Goal: Task Accomplishment & Management: Use online tool/utility

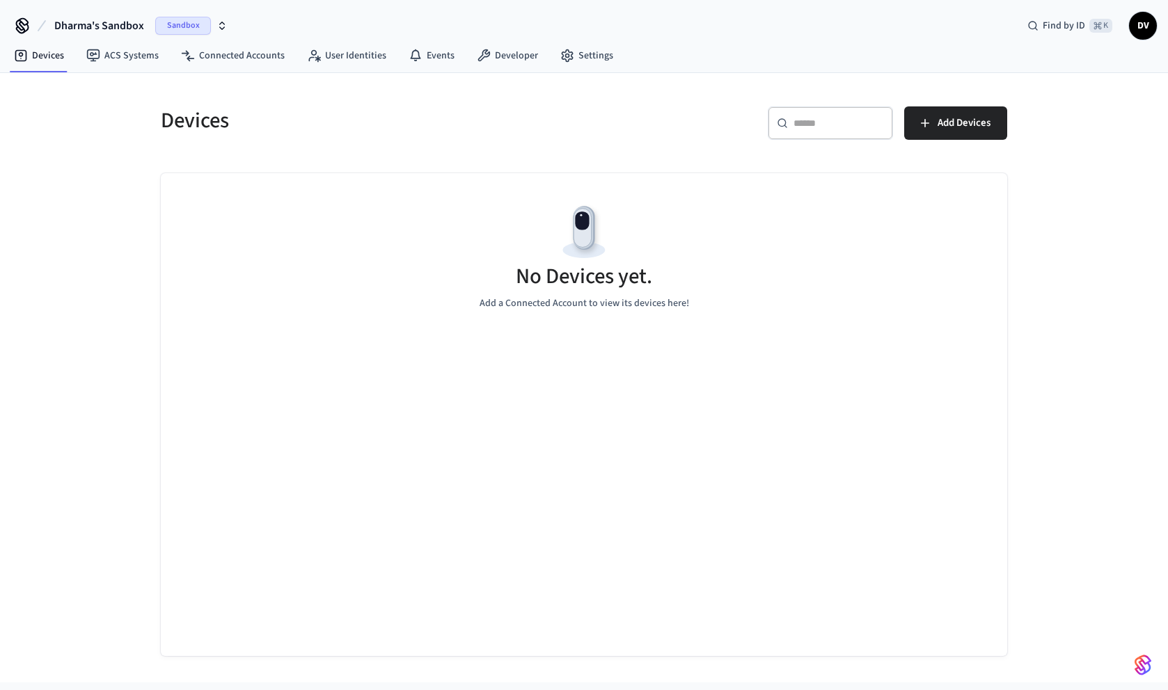
click at [221, 23] on icon "button" at bounding box center [222, 23] width 5 height 2
click at [120, 116] on div "New Workspace" at bounding box center [128, 119] width 194 height 15
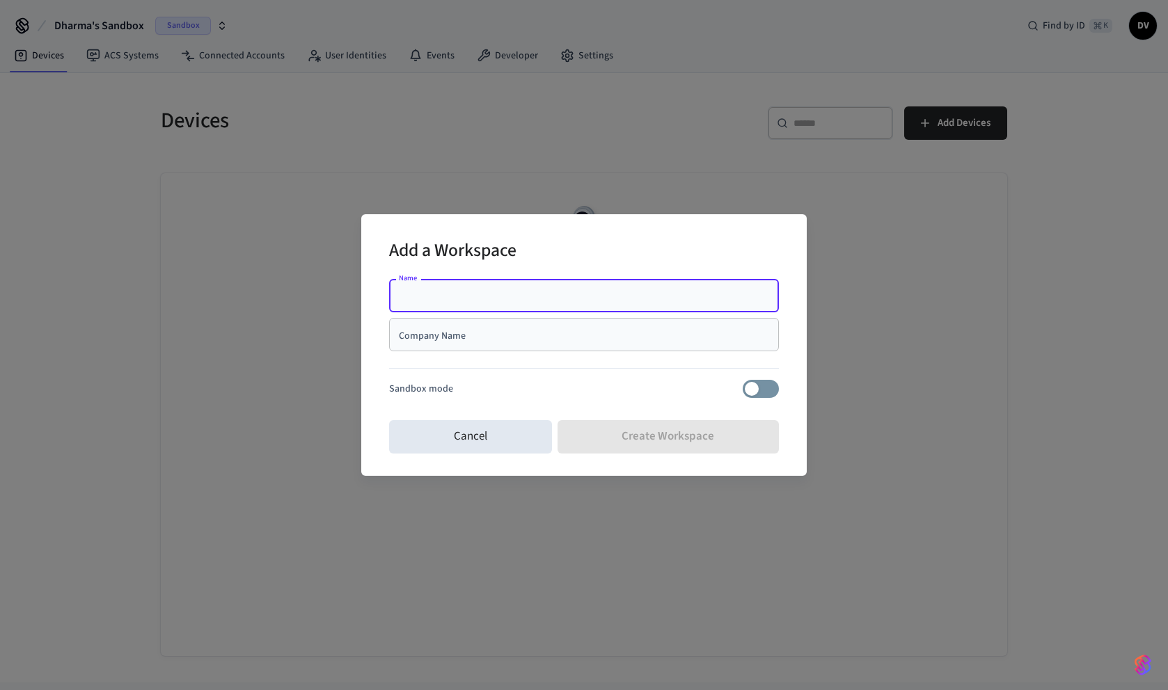
type input "*"
type input "******"
paste input "**********"
drag, startPoint x: 403, startPoint y: 298, endPoint x: 403, endPoint y: 313, distance: 14.6
click at [403, 298] on input "**********" at bounding box center [583, 296] width 373 height 14
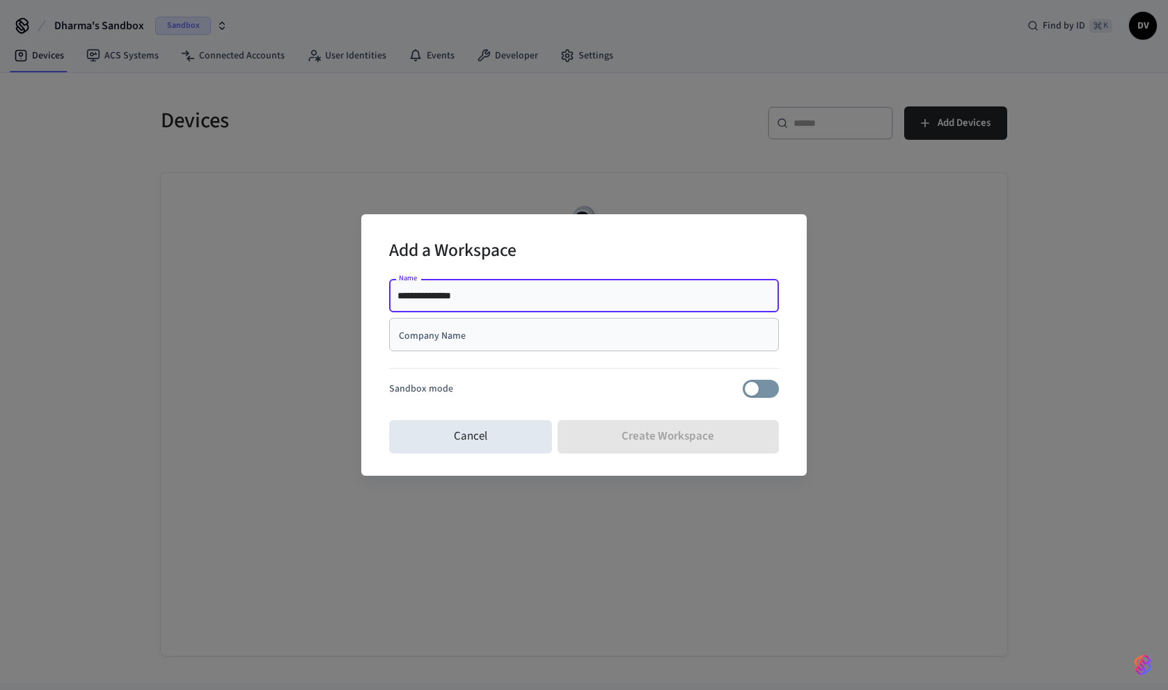
type input "**********"
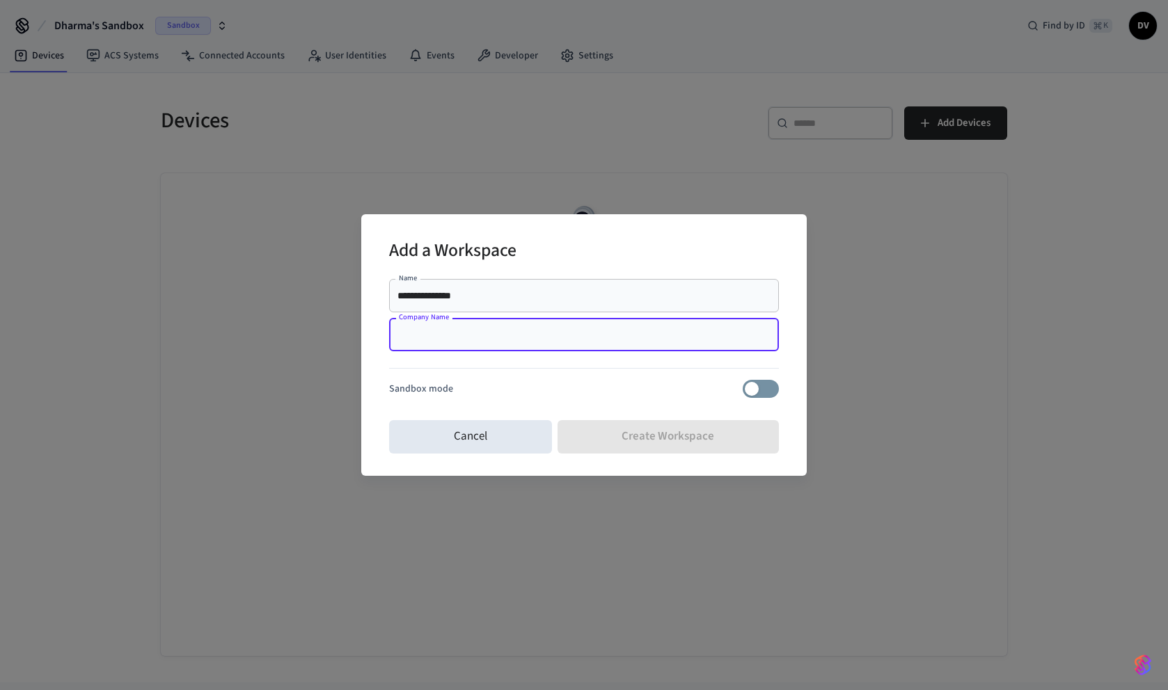
click at [425, 339] on input "Company Name" at bounding box center [583, 335] width 373 height 14
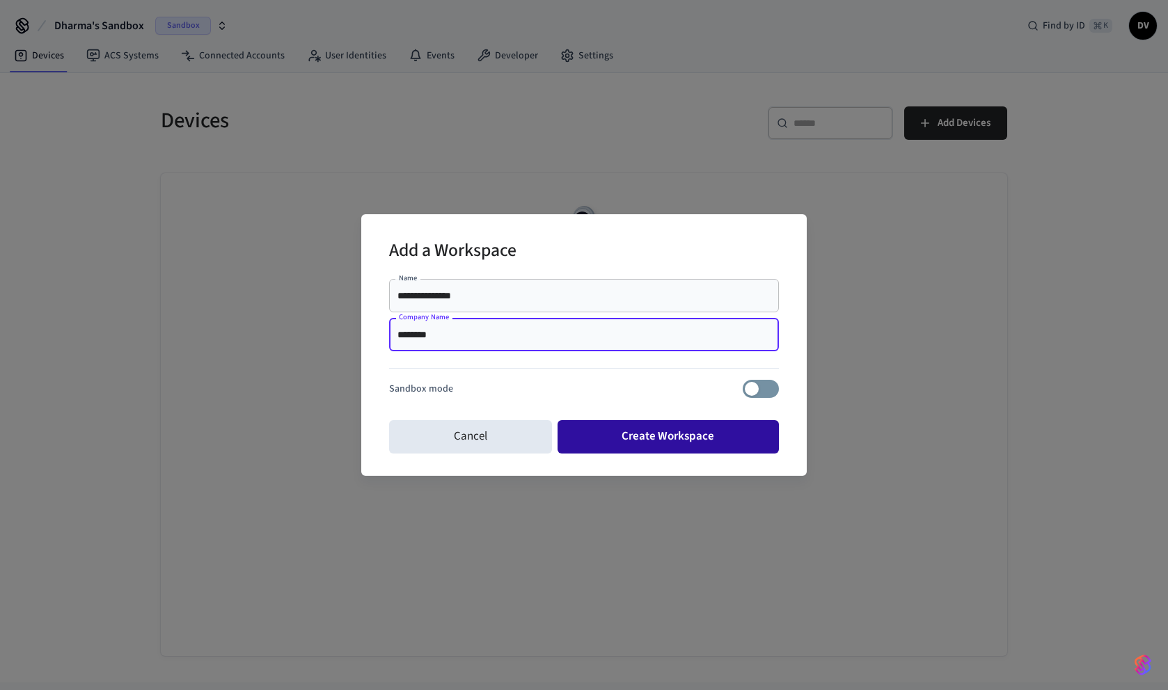
type input "********"
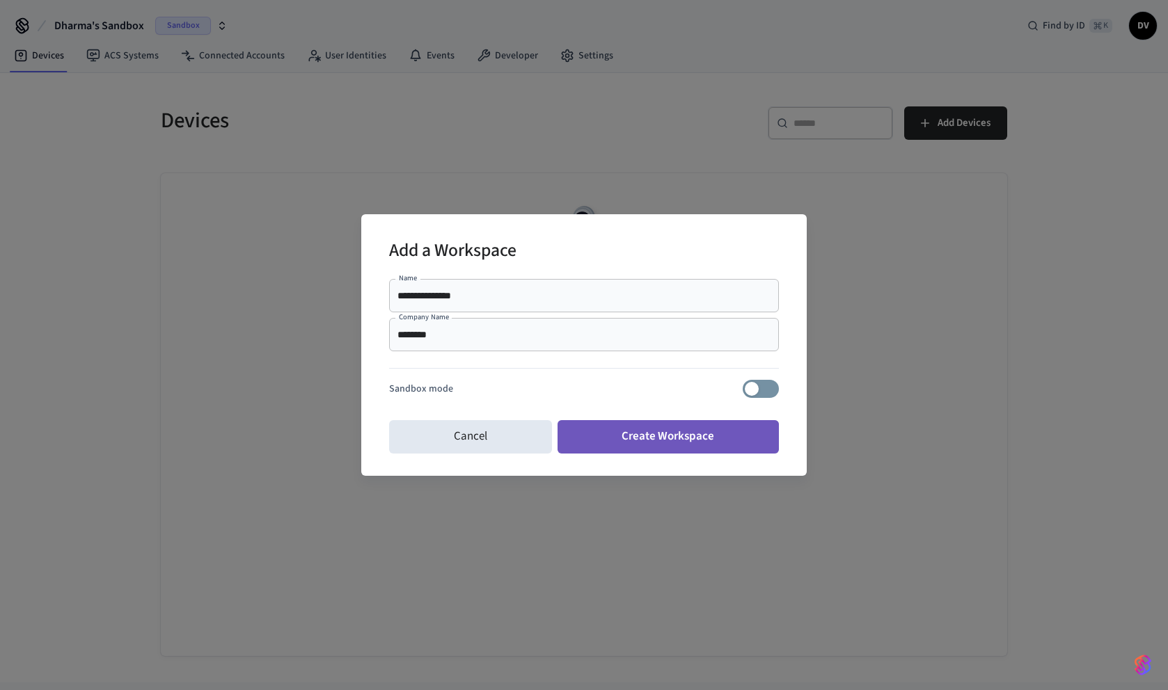
click at [640, 438] on button "Create Workspace" at bounding box center [669, 436] width 222 height 33
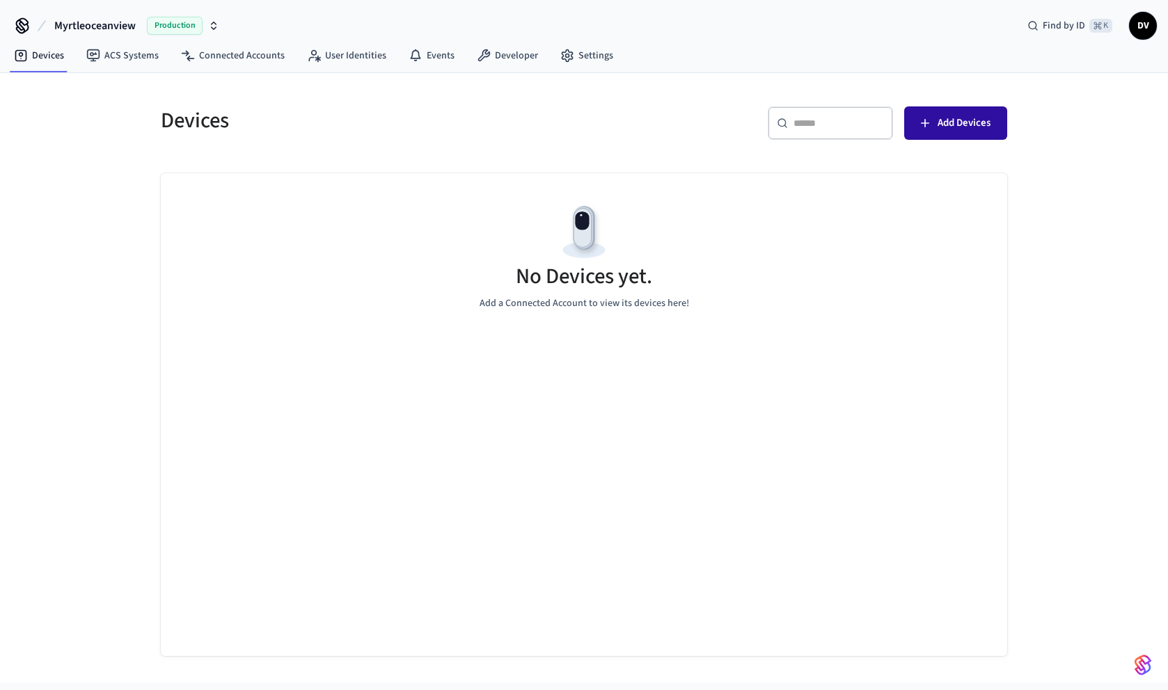
click at [938, 118] on span "Add Devices" at bounding box center [964, 123] width 53 height 18
click at [1123, 26] on div "Find by ID ⌘ K DV" at bounding box center [1086, 25] width 141 height 29
click at [1134, 27] on span "DV" at bounding box center [1142, 25] width 25 height 25
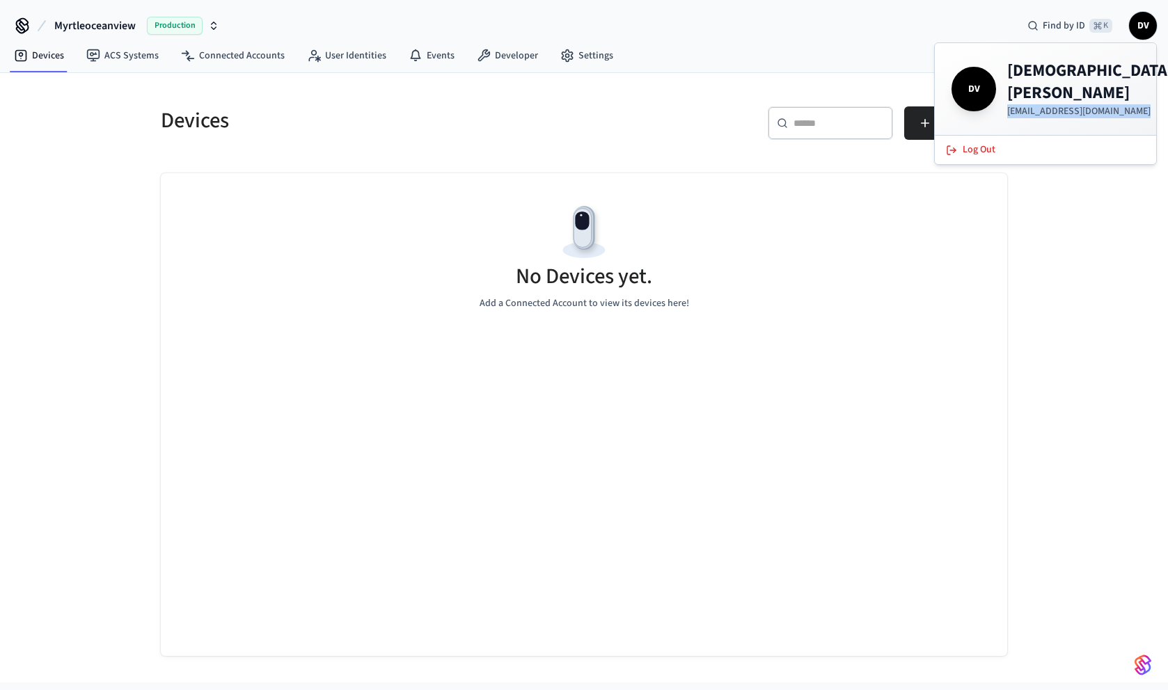
drag, startPoint x: 1007, startPoint y: 95, endPoint x: 1144, endPoint y: 95, distance: 137.1
click at [1144, 95] on div "DV Dharma Vutukuri myrtleoceanview@hosteeva.com" at bounding box center [1045, 89] width 221 height 92
copy p "[EMAIL_ADDRESS][DOMAIN_NAME]"
click at [1047, 77] on h4 "Dharma Vutukuri" at bounding box center [1090, 82] width 166 height 45
click at [988, 77] on span "DV" at bounding box center [973, 89] width 39 height 39
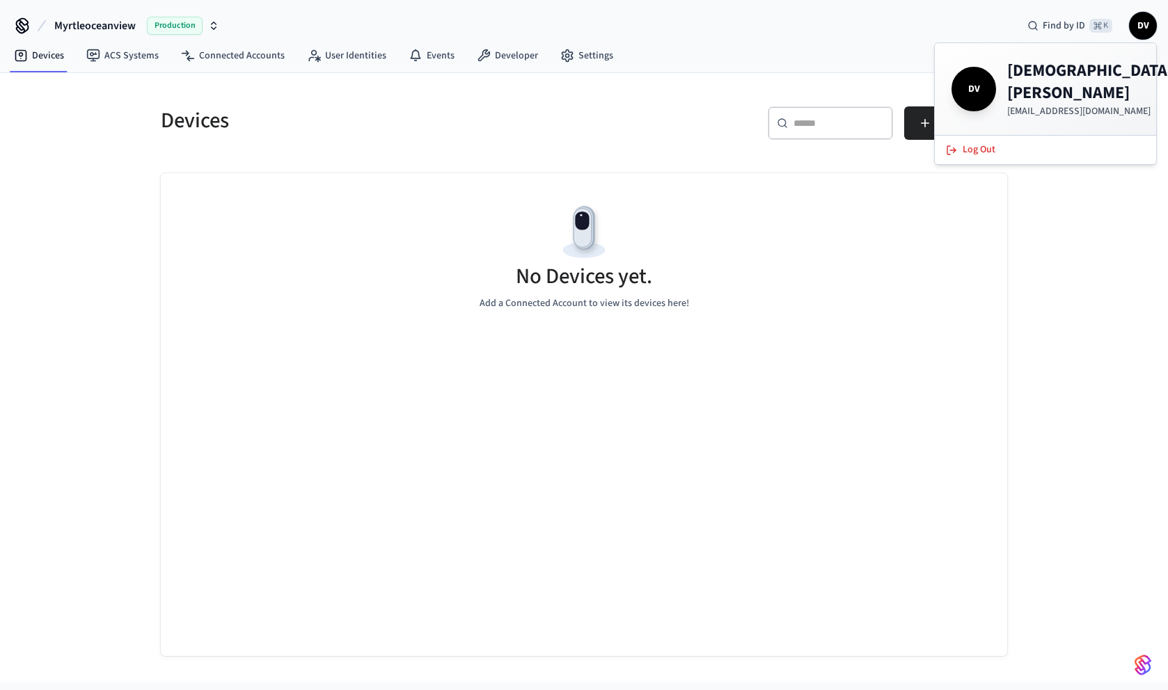
click at [1141, 29] on span "DV" at bounding box center [1142, 25] width 25 height 25
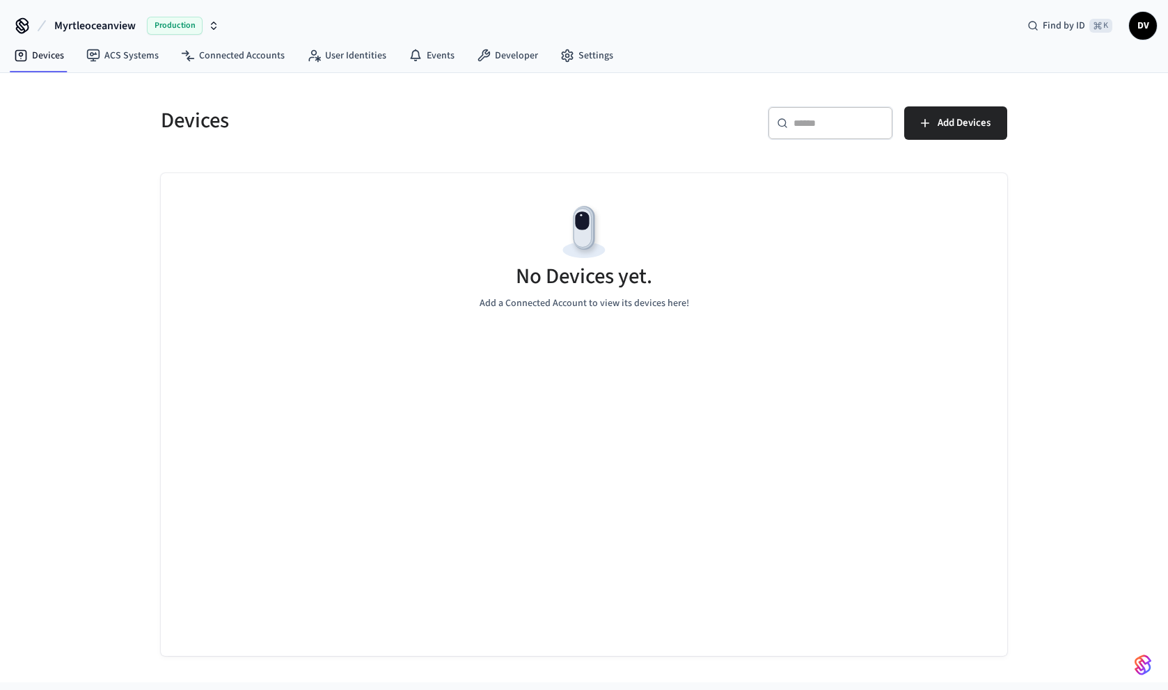
click at [1146, 29] on span "DV" at bounding box center [1142, 25] width 25 height 25
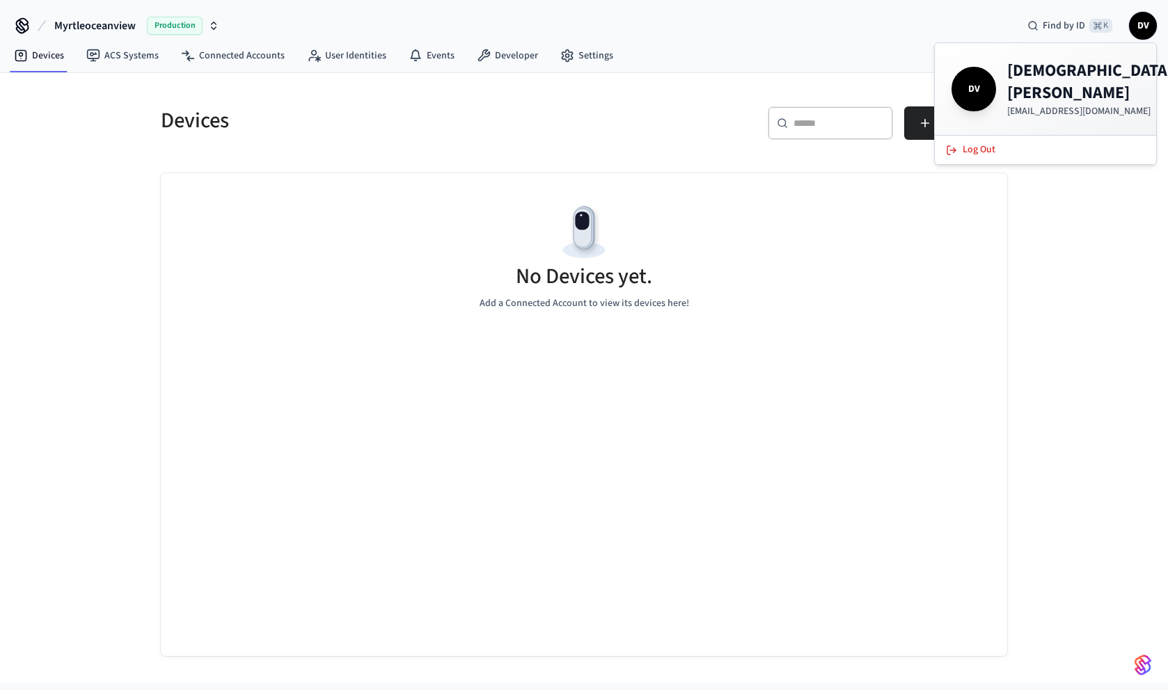
click at [769, 20] on div "Myrtleoceanview Production Find by ID ⌘ K DV" at bounding box center [584, 20] width 1168 height 40
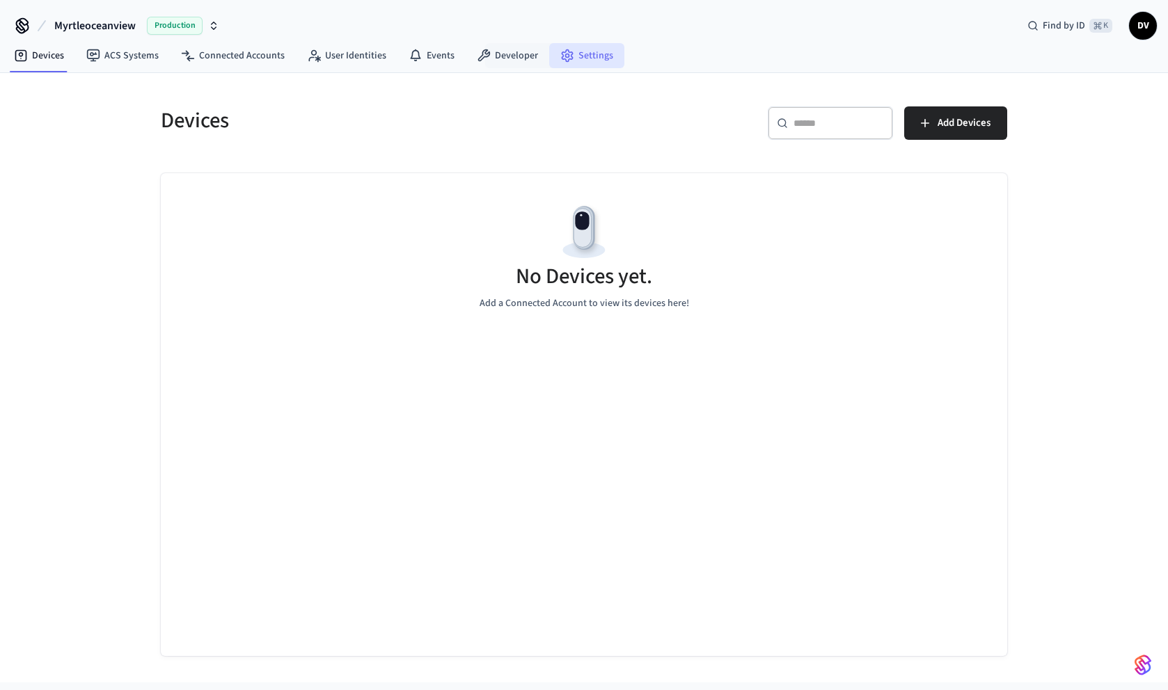
click at [585, 63] on link "Settings" at bounding box center [586, 55] width 75 height 25
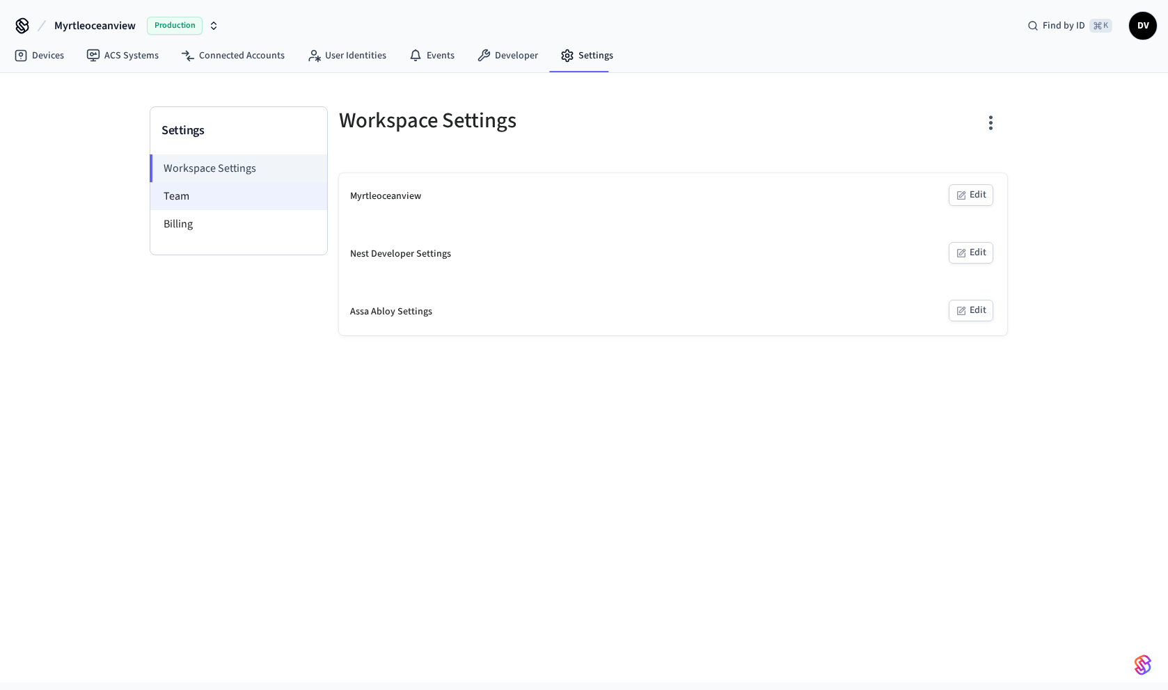
click at [203, 197] on li "Team" at bounding box center [238, 196] width 177 height 28
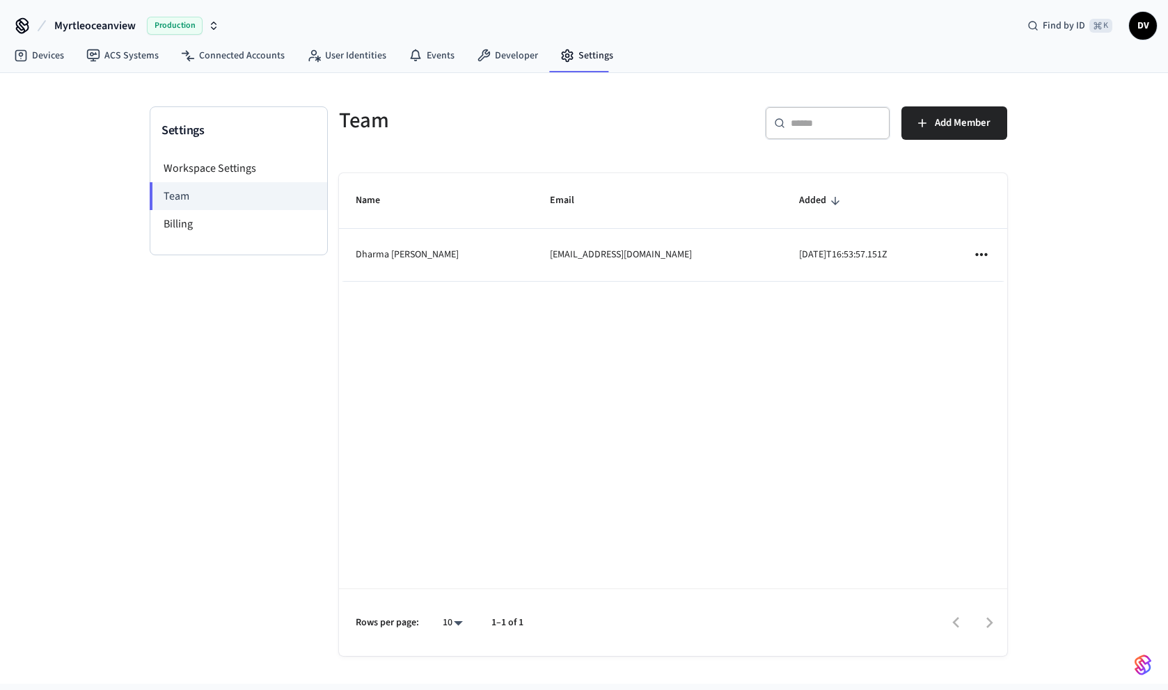
click at [981, 253] on icon "sticky table" at bounding box center [981, 255] width 18 height 18
click at [874, 319] on div at bounding box center [584, 345] width 1168 height 690
click at [39, 61] on link "Devices" at bounding box center [39, 55] width 72 height 25
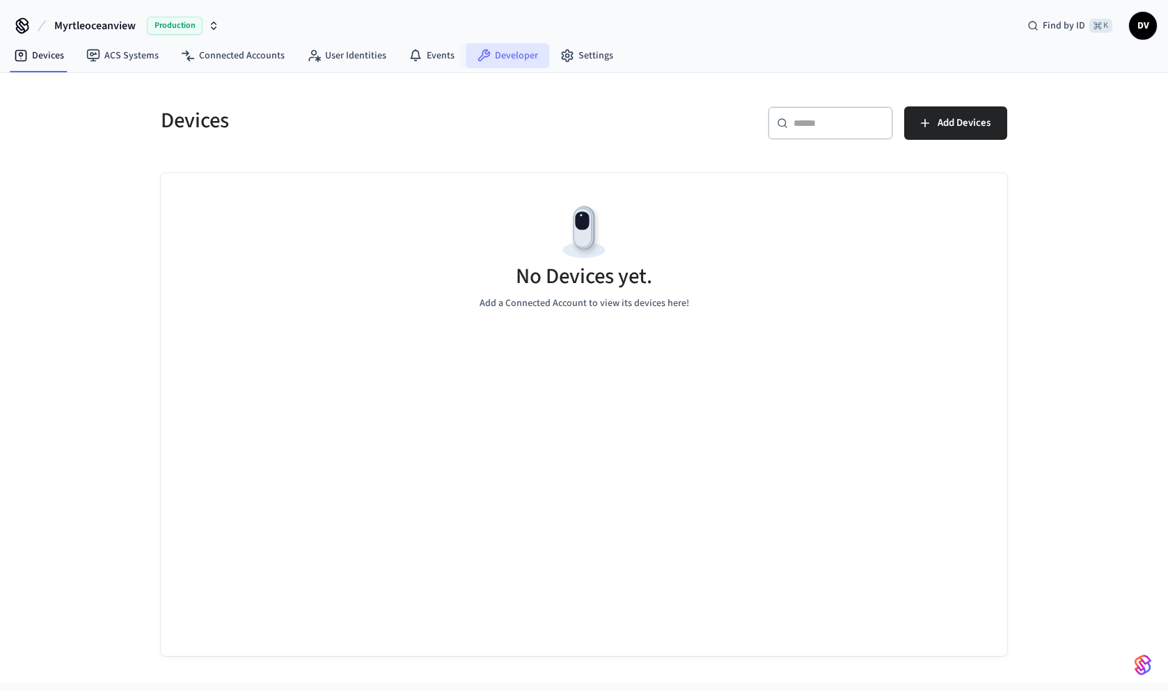
click at [505, 63] on link "Developer" at bounding box center [508, 55] width 84 height 25
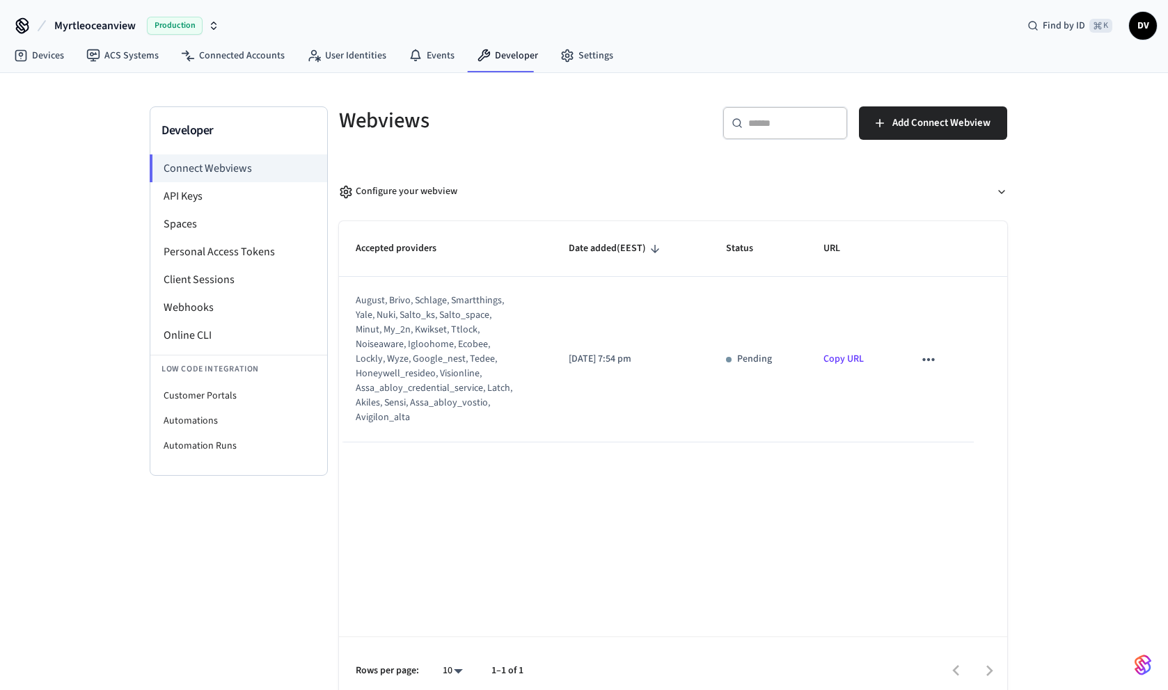
click at [1147, 31] on span "DV" at bounding box center [1142, 25] width 25 height 25
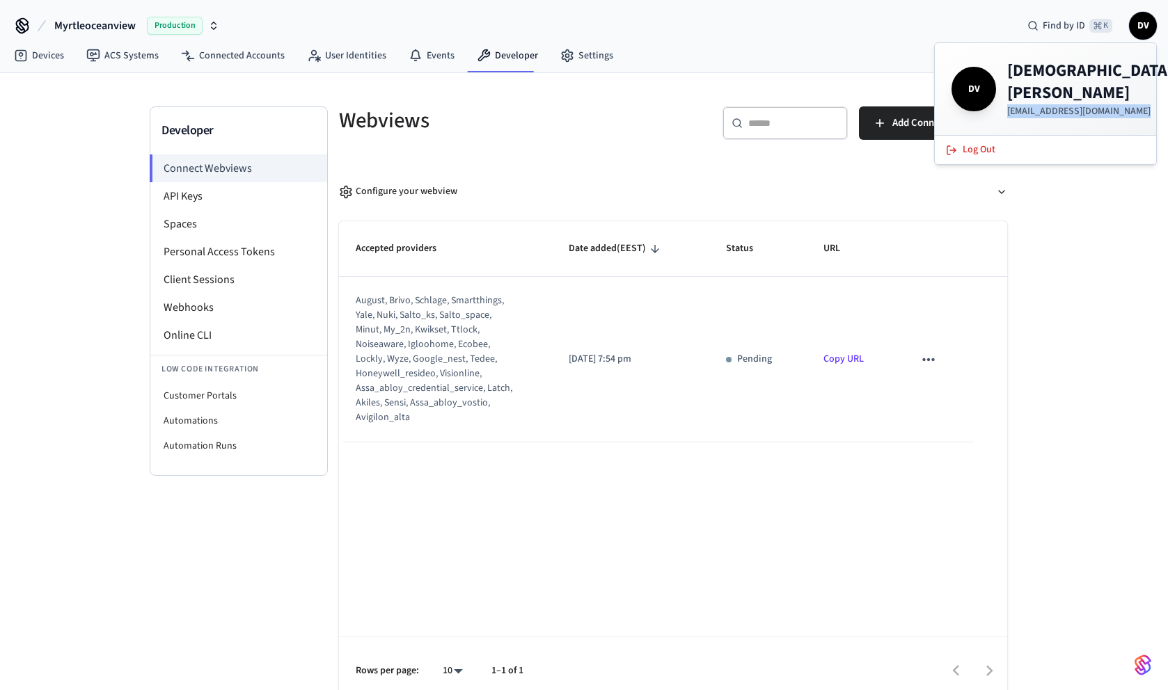
copy p "[EMAIL_ADDRESS][DOMAIN_NAME]"
drag, startPoint x: 1008, startPoint y: 95, endPoint x: 1142, endPoint y: 94, distance: 134.3
click at [1142, 104] on p "[EMAIL_ADDRESS][DOMAIN_NAME]" at bounding box center [1090, 111] width 166 height 14
click at [1023, 139] on button "Log Out" at bounding box center [1046, 150] width 216 height 23
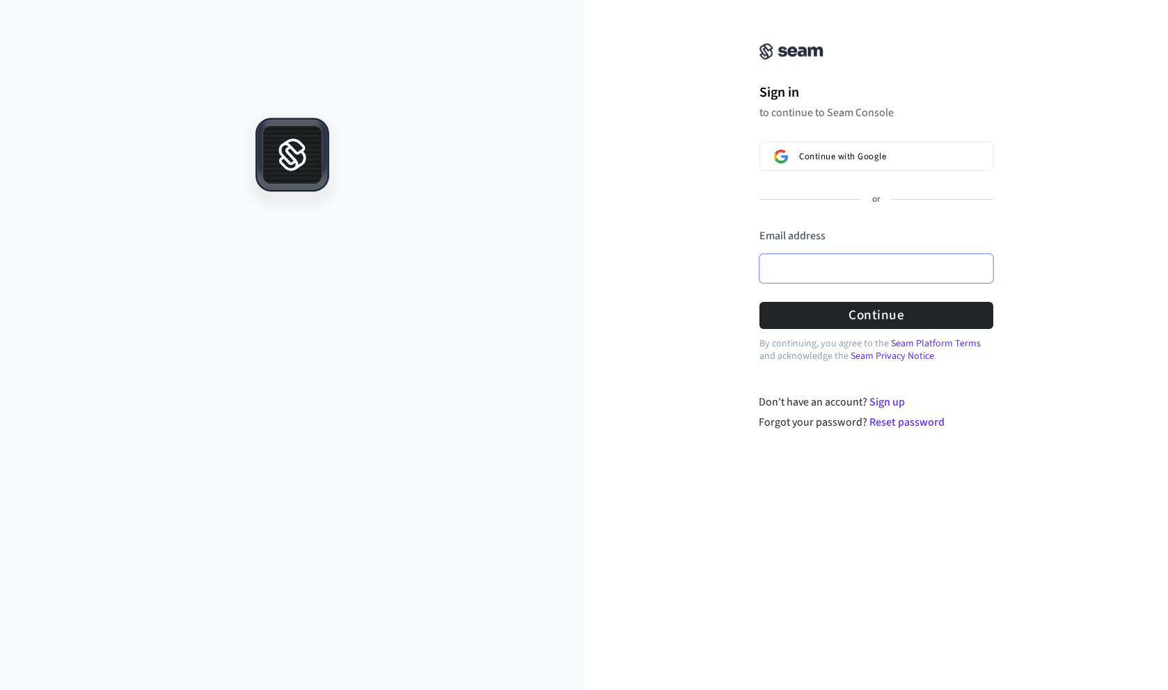
click at [817, 280] on input "Email address" at bounding box center [876, 268] width 234 height 29
paste input "**********"
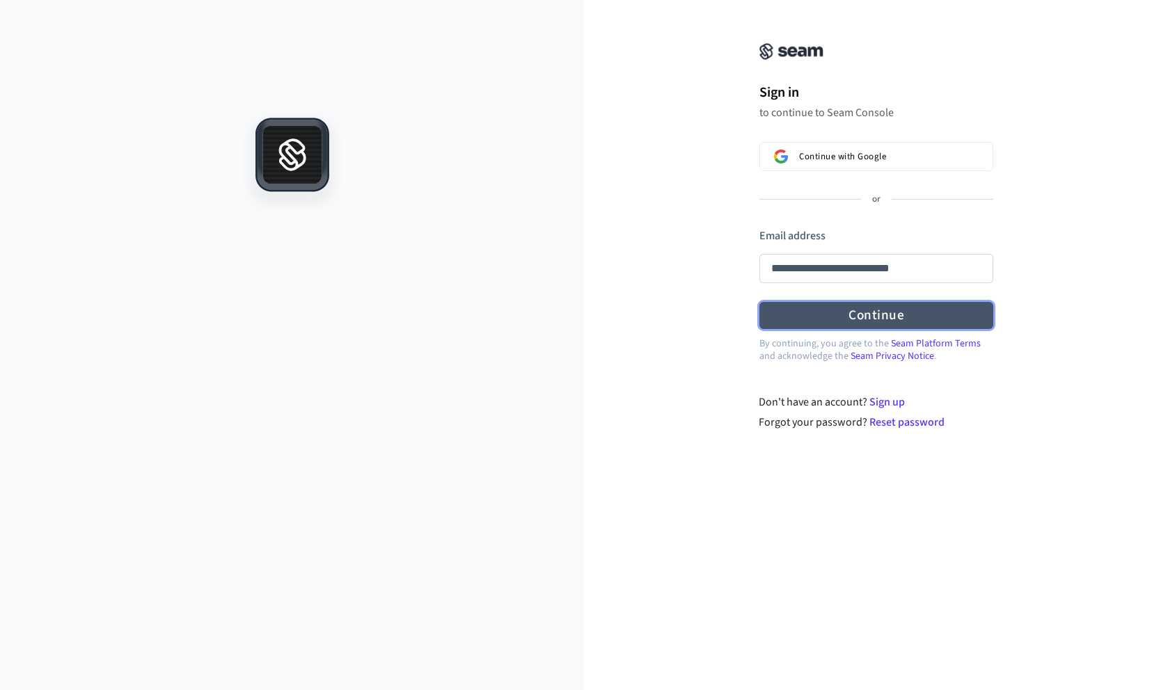
click at [843, 308] on button "Continue" at bounding box center [876, 315] width 234 height 27
type input "**********"
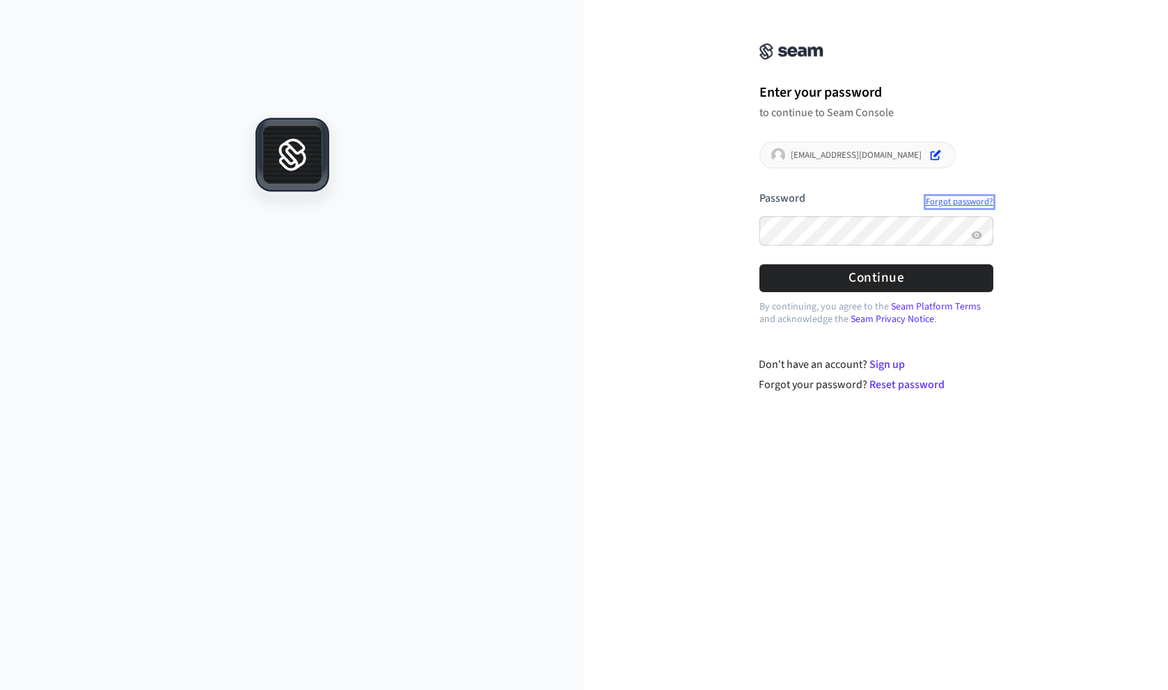
click at [944, 204] on link "Forgot password?" at bounding box center [960, 201] width 68 height 11
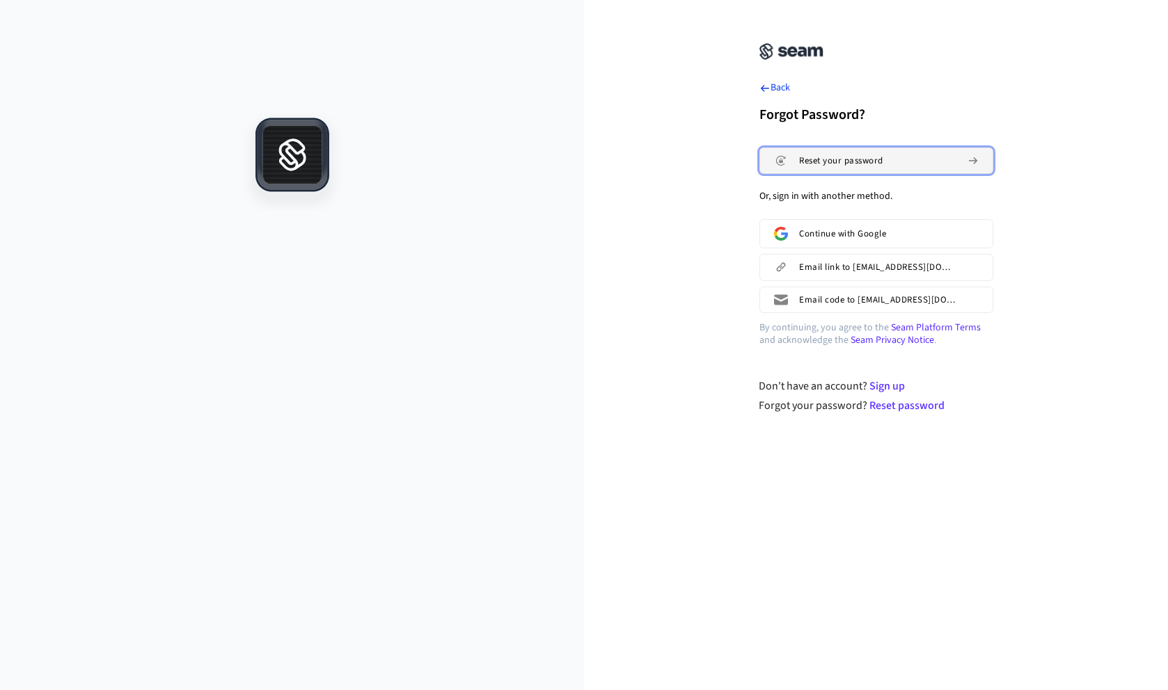
click at [821, 164] on span "Reset your password" at bounding box center [841, 160] width 84 height 11
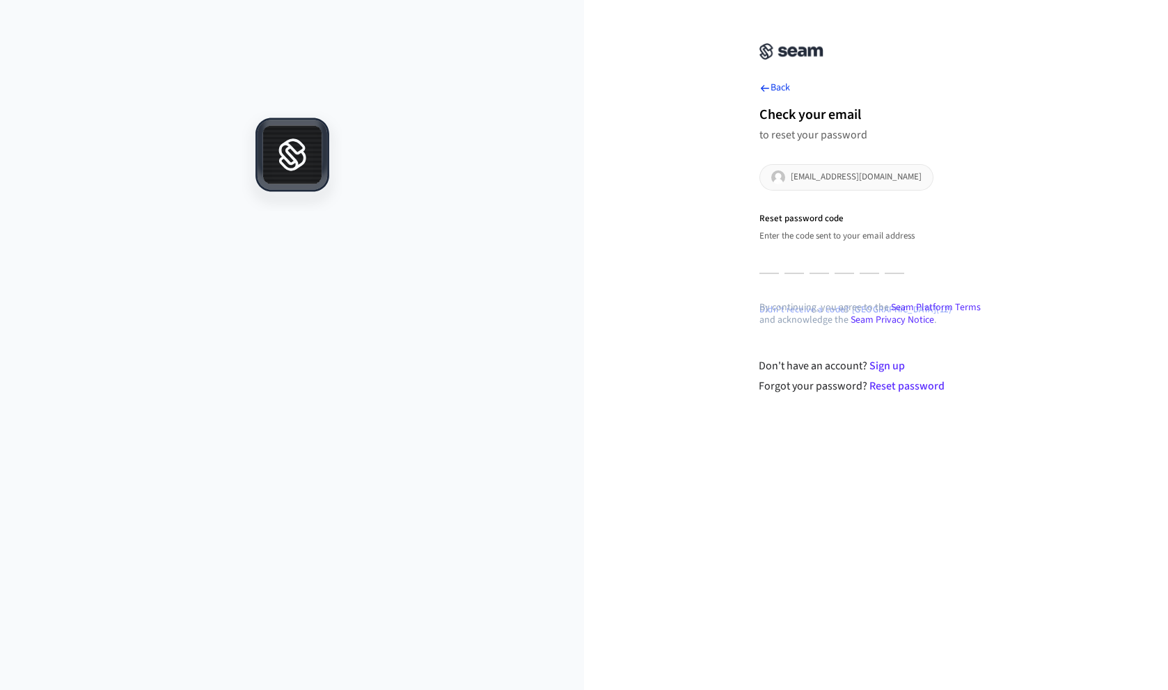
type input "*"
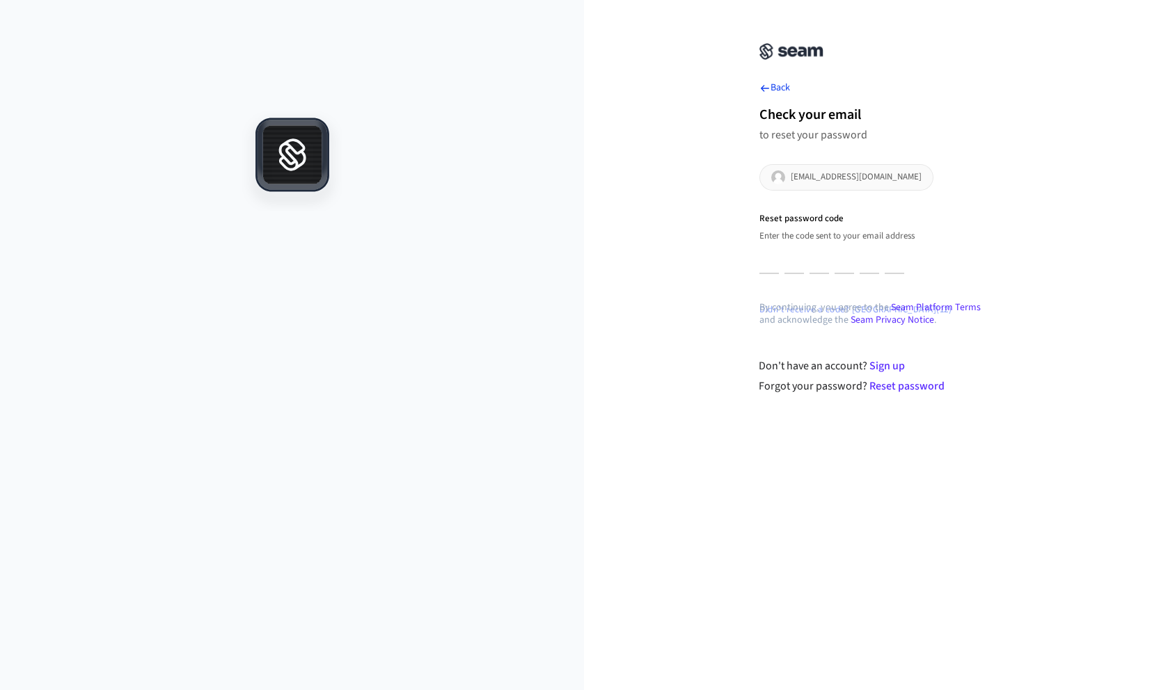
type input "*"
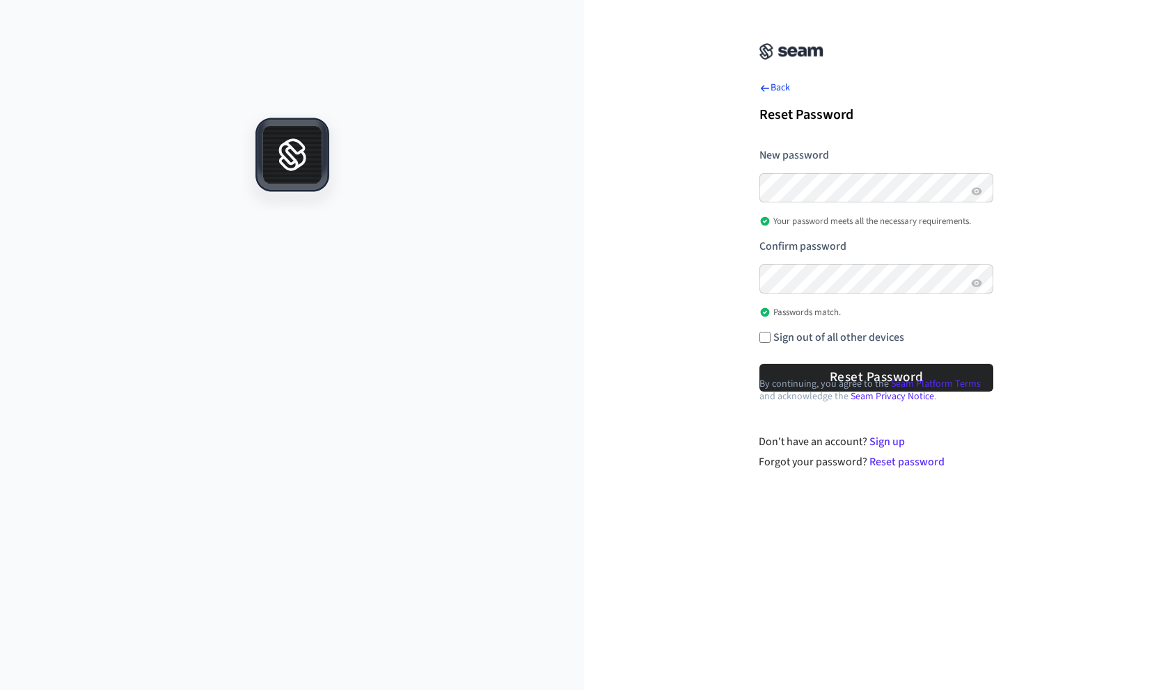
click at [670, 385] on div "**********" at bounding box center [876, 244] width 584 height 454
click at [775, 338] on label "Sign out of all other devices" at bounding box center [838, 337] width 131 height 15
click at [847, 372] on button "Reset Password" at bounding box center [876, 377] width 234 height 27
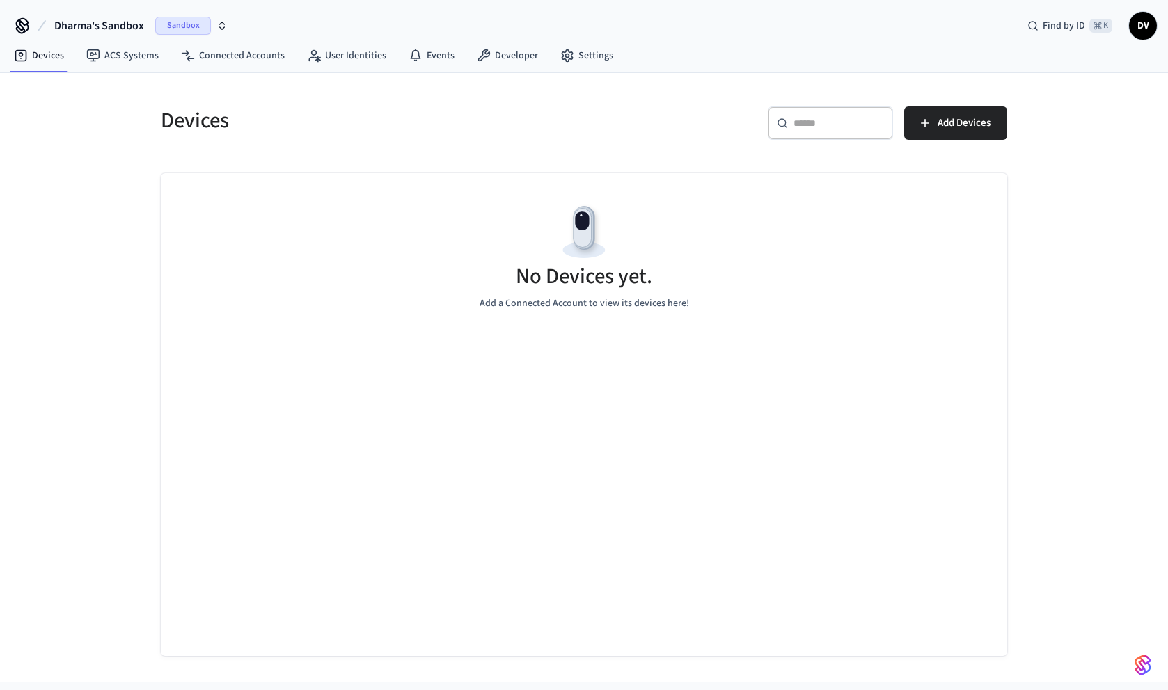
click at [1140, 30] on span "DV" at bounding box center [1142, 25] width 25 height 25
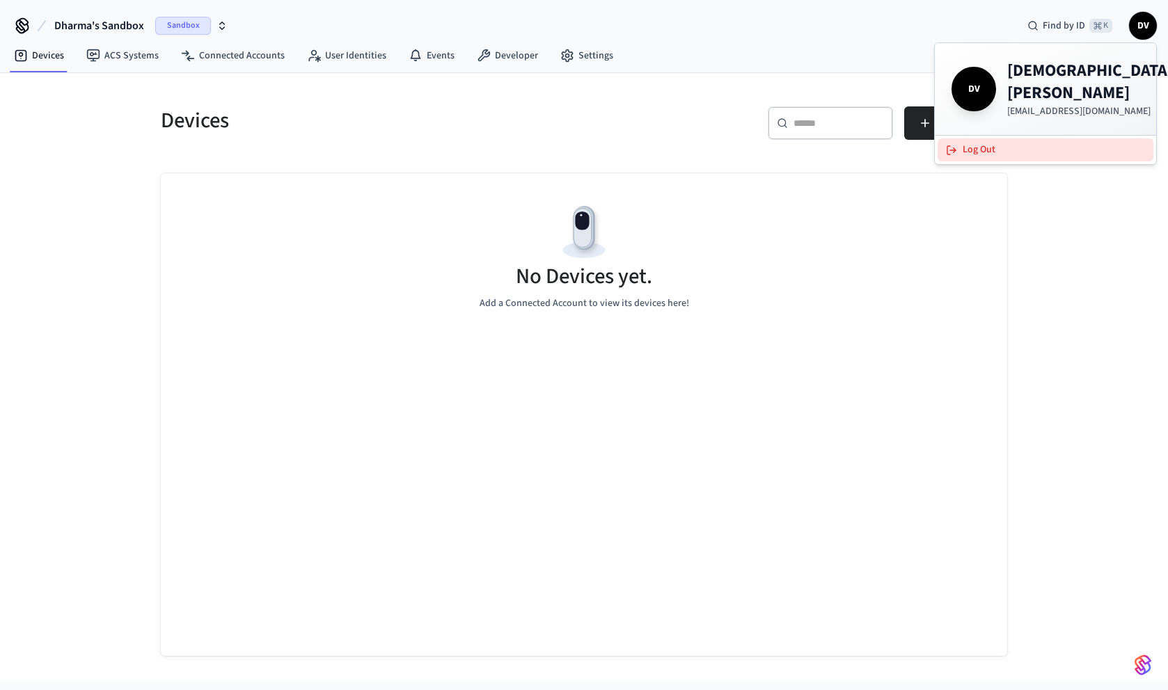
click at [1039, 139] on button "Log Out" at bounding box center [1046, 150] width 216 height 23
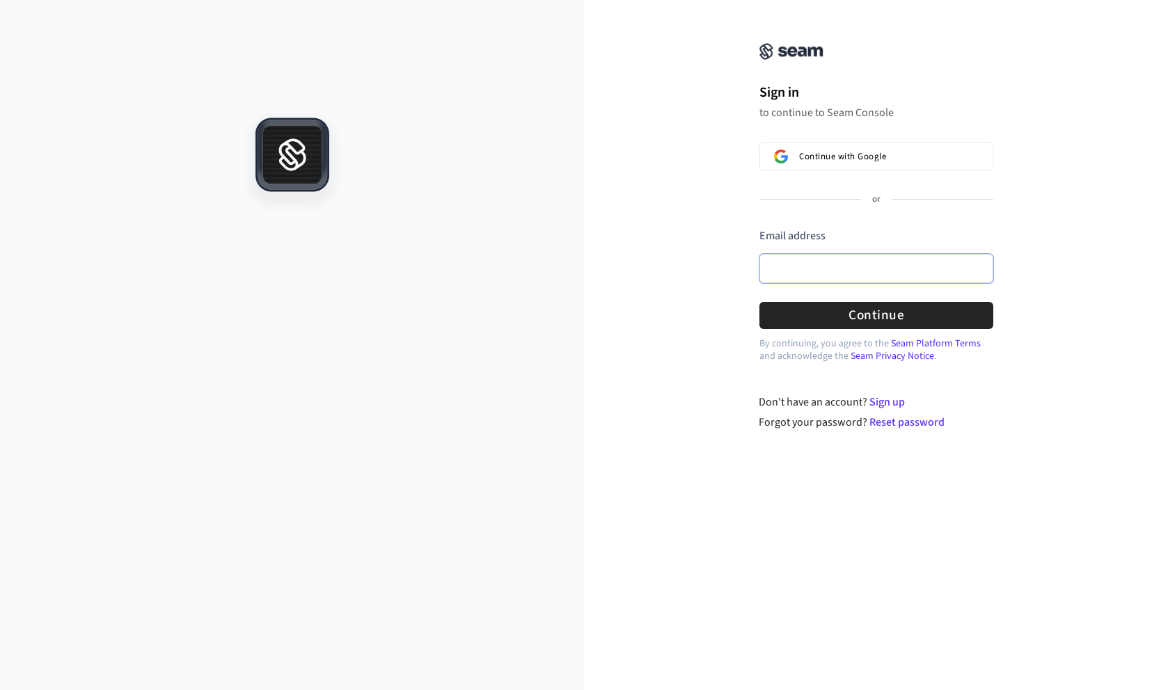
click at [803, 264] on input "Email address" at bounding box center [876, 268] width 234 height 29
click at [654, 313] on div "Sign in to continue to Seam Console Continue with Google or Email address Passw…" at bounding box center [876, 224] width 584 height 414
click at [771, 267] on input "Email address" at bounding box center [876, 268] width 234 height 29
paste input "**********"
click at [672, 326] on div "**********" at bounding box center [876, 224] width 584 height 414
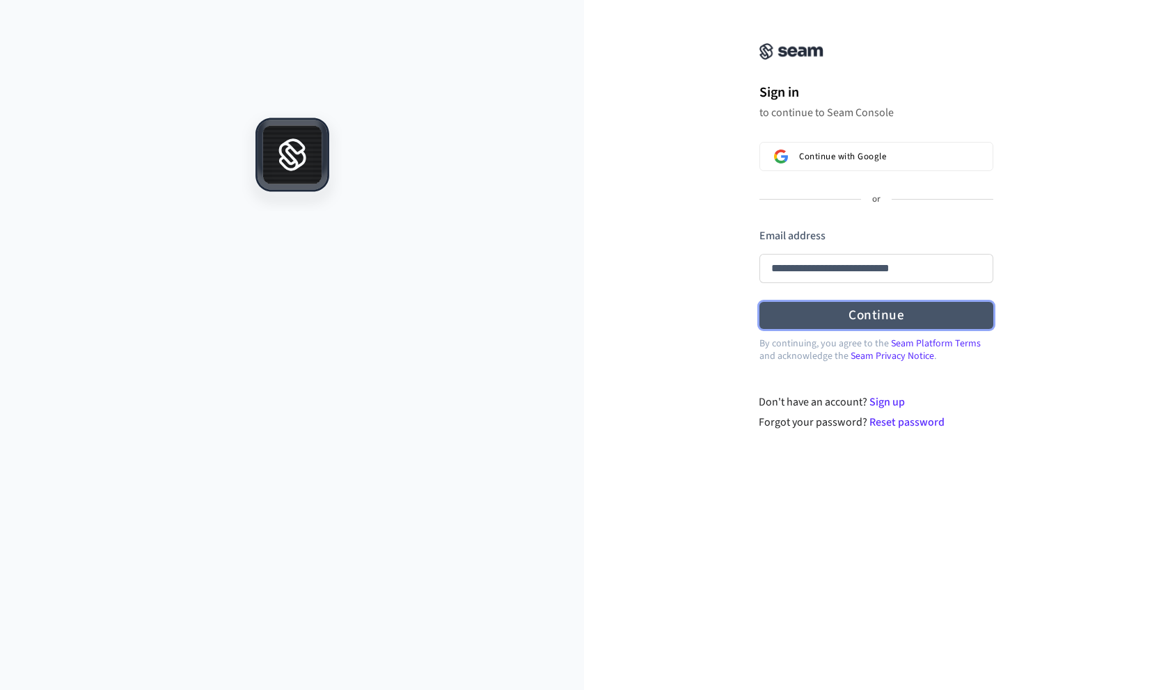
click at [784, 319] on button "Continue" at bounding box center [876, 315] width 234 height 27
type input "**********"
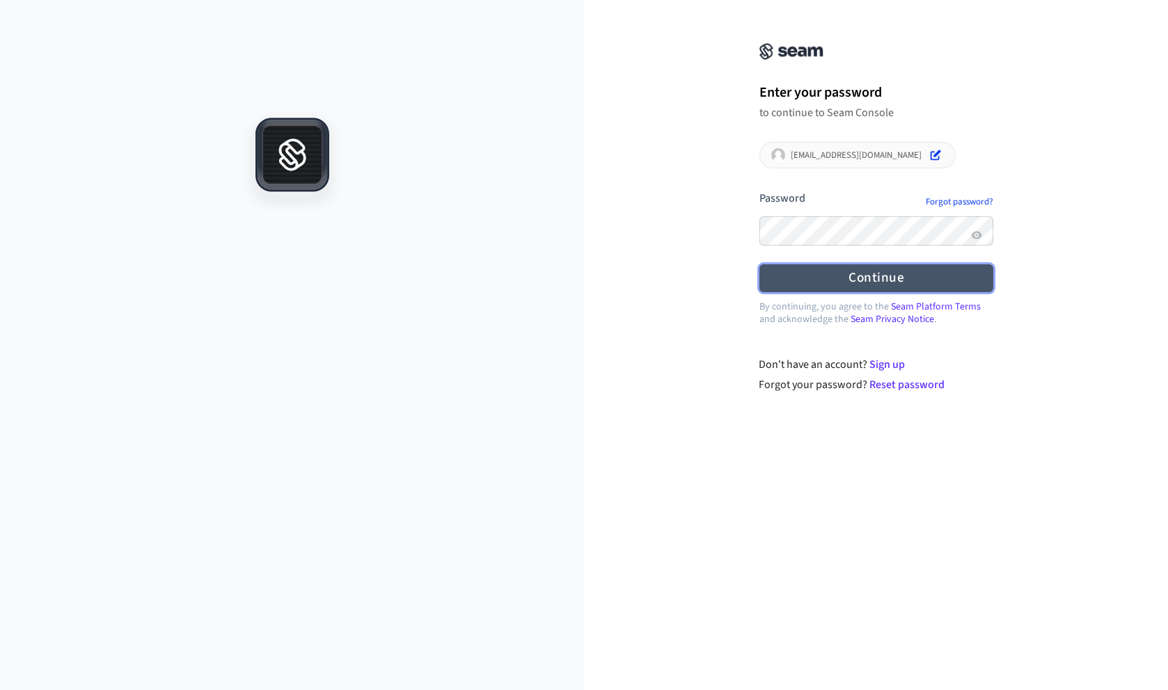
click at [769, 284] on button "Continue" at bounding box center [876, 278] width 234 height 27
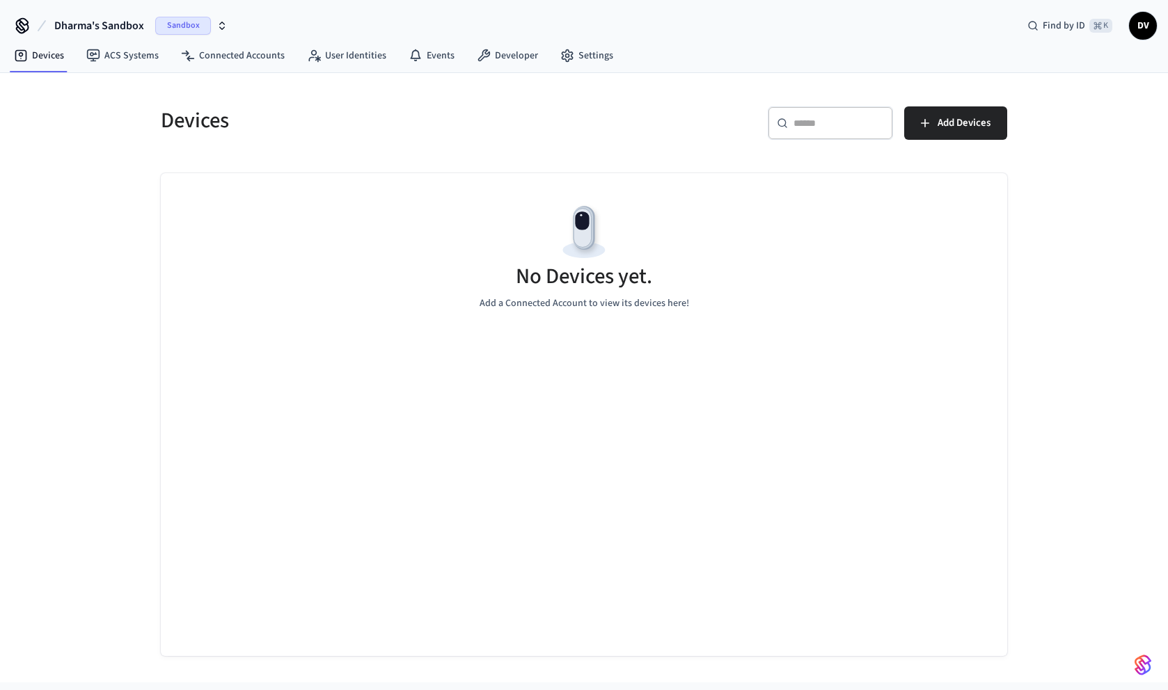
click at [1146, 33] on span "DV" at bounding box center [1142, 25] width 25 height 25
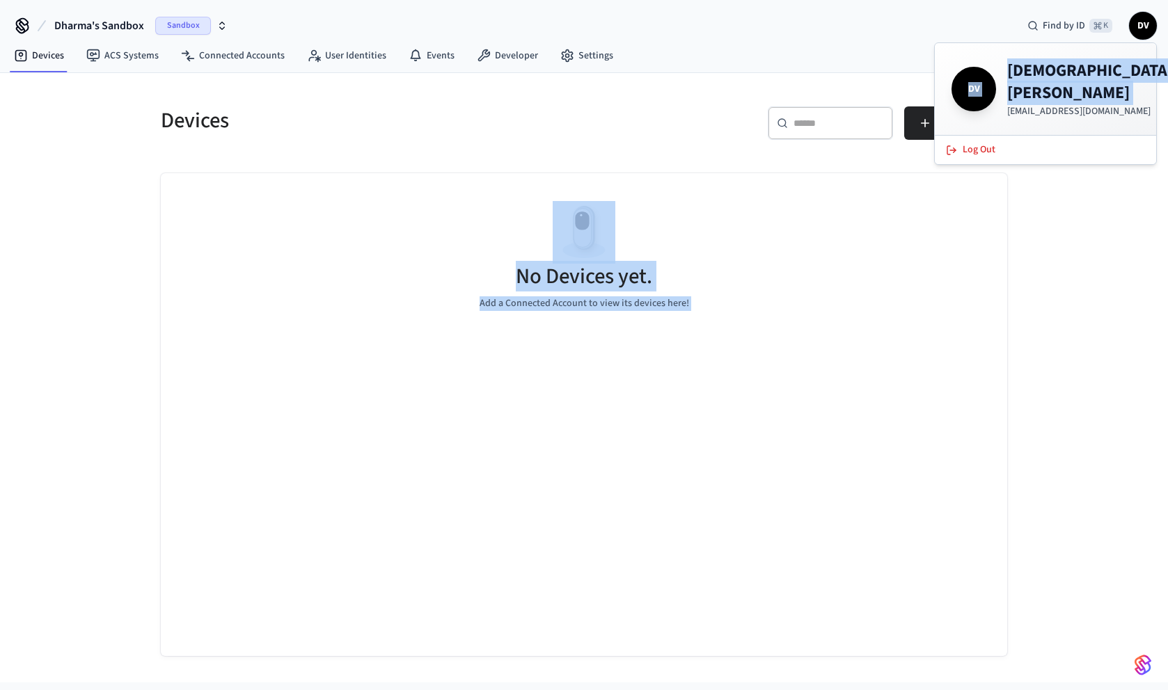
drag, startPoint x: 1011, startPoint y: 94, endPoint x: 1158, endPoint y: 104, distance: 147.2
click at [1158, 104] on body "Dharma's Sandbox Sandbox Find by ID ⌘ K DV Devices ACS Systems Connected Accoun…" at bounding box center [584, 341] width 1168 height 683
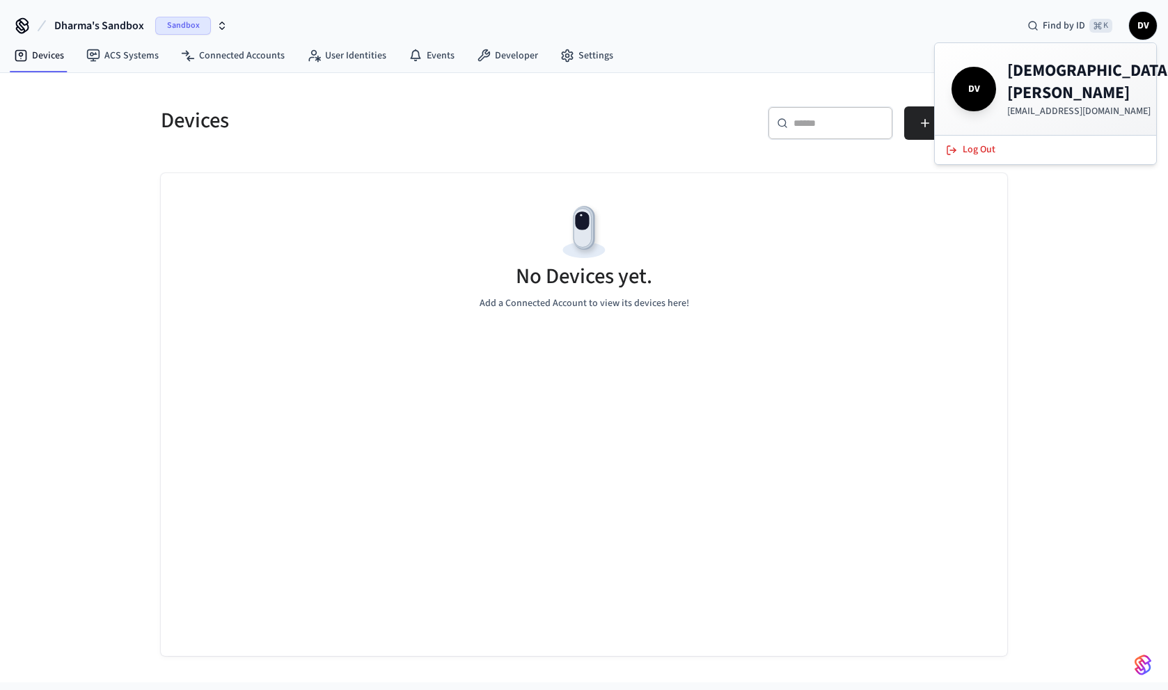
click at [1141, 104] on p "[EMAIL_ADDRESS][DOMAIN_NAME]" at bounding box center [1090, 111] width 166 height 14
drag, startPoint x: 1144, startPoint y: 91, endPoint x: 1010, endPoint y: 90, distance: 133.6
click at [1010, 104] on p "[EMAIL_ADDRESS][DOMAIN_NAME]" at bounding box center [1090, 111] width 166 height 14
copy p "[EMAIL_ADDRESS][DOMAIN_NAME]"
click at [662, 87] on div "Devices ​ ​ Add Devices No Devices yet. Add a Connected Account to view its dev…" at bounding box center [584, 364] width 891 height 583
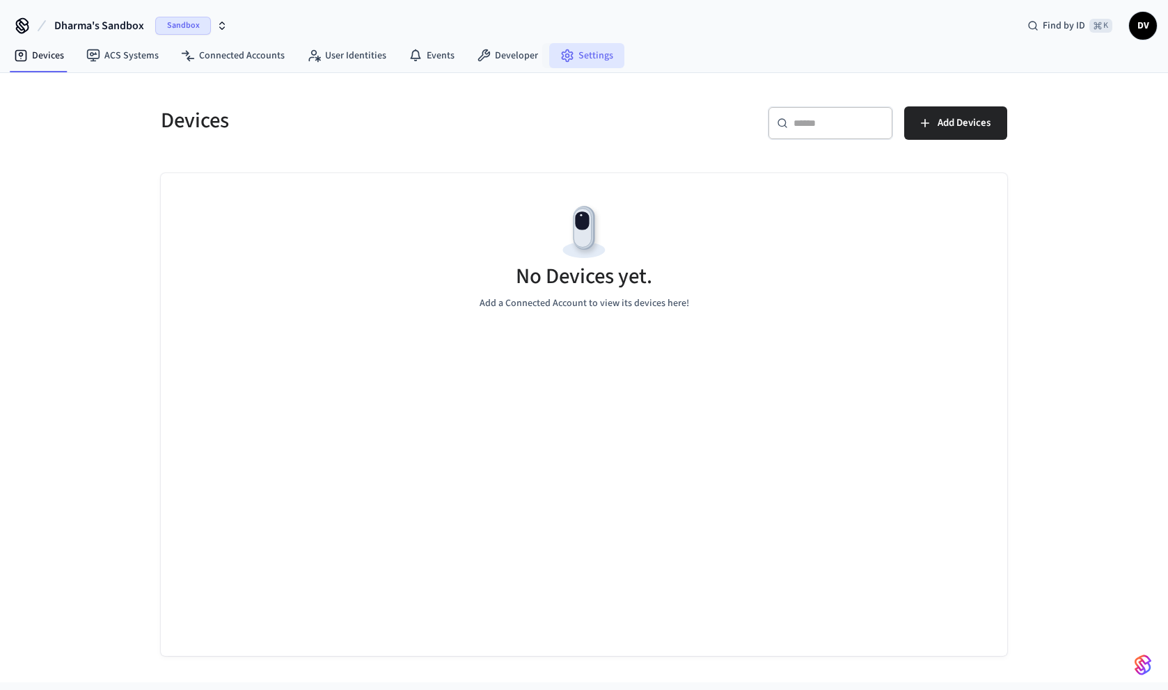
click at [574, 58] on link "Settings" at bounding box center [586, 55] width 75 height 25
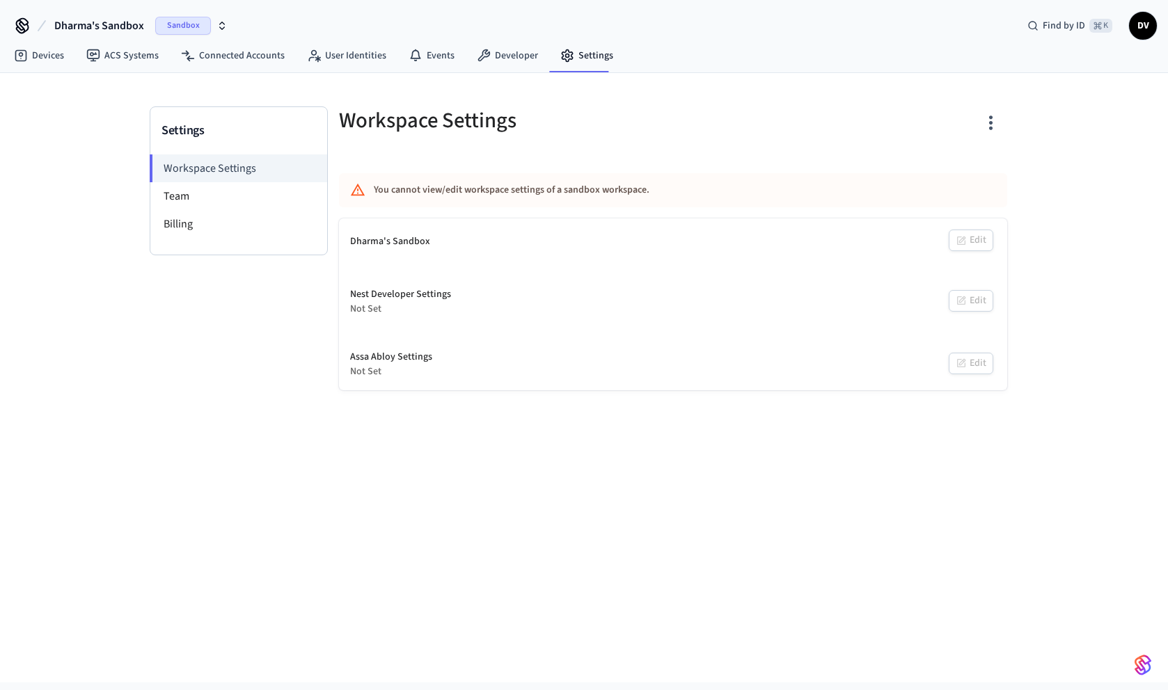
click at [208, 24] on span "Sandbox" at bounding box center [183, 26] width 56 height 18
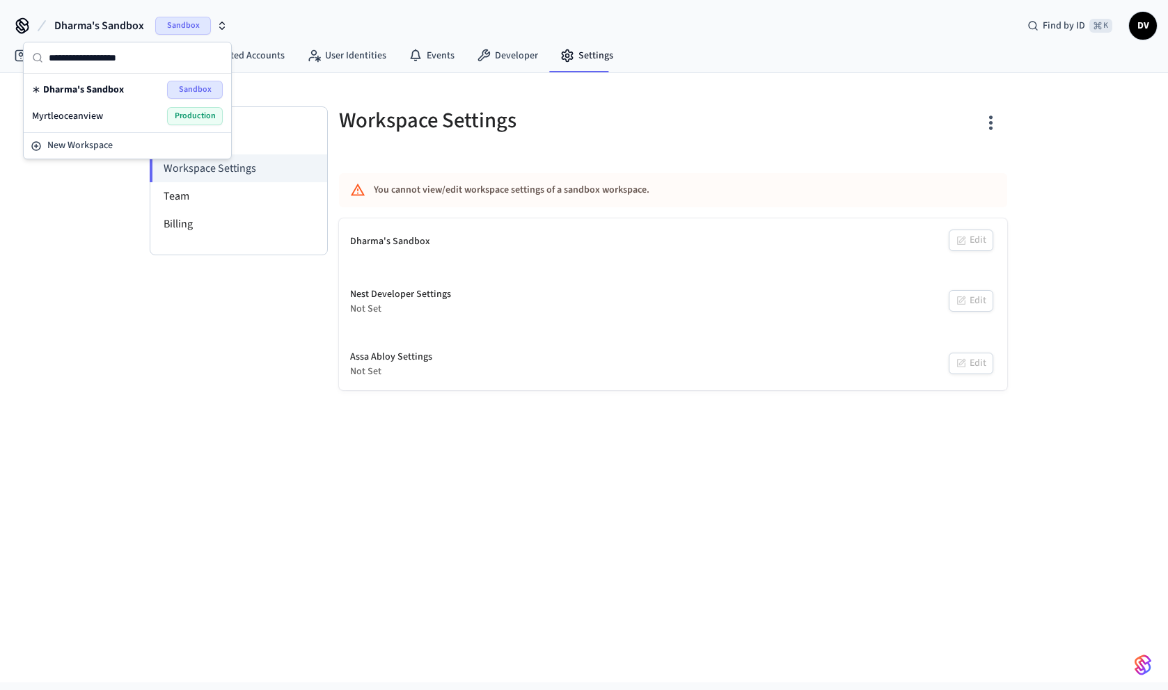
click at [103, 111] on div "Myrtleoceanview Production" at bounding box center [127, 116] width 191 height 18
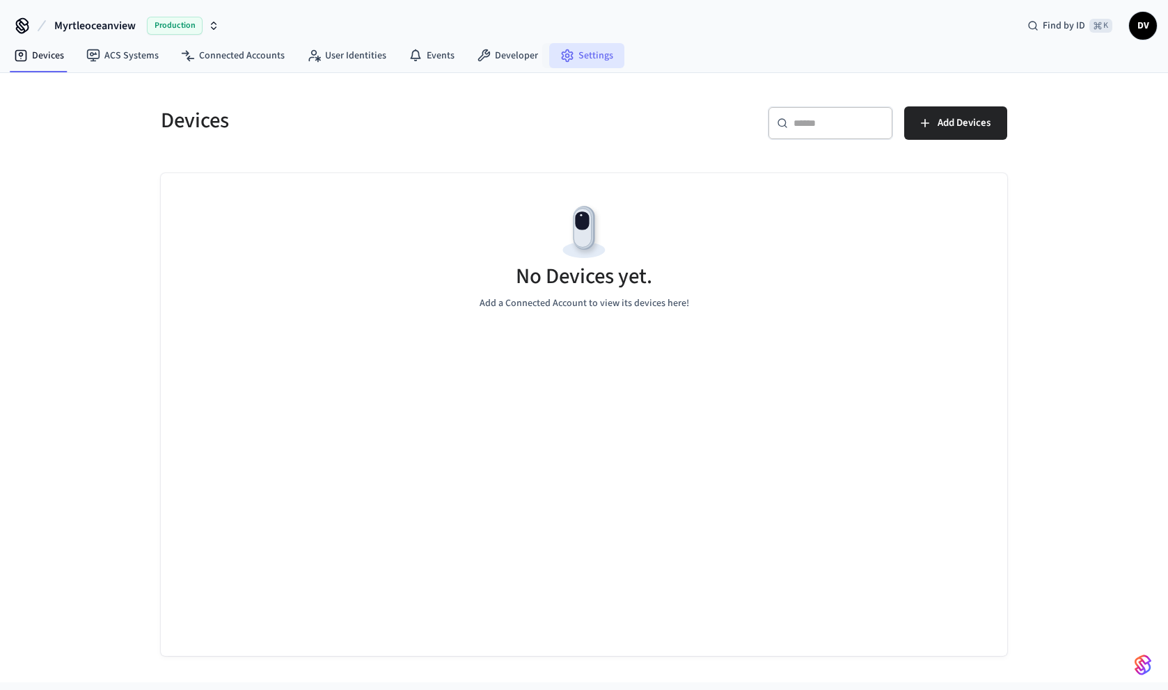
click at [581, 52] on link "Settings" at bounding box center [586, 55] width 75 height 25
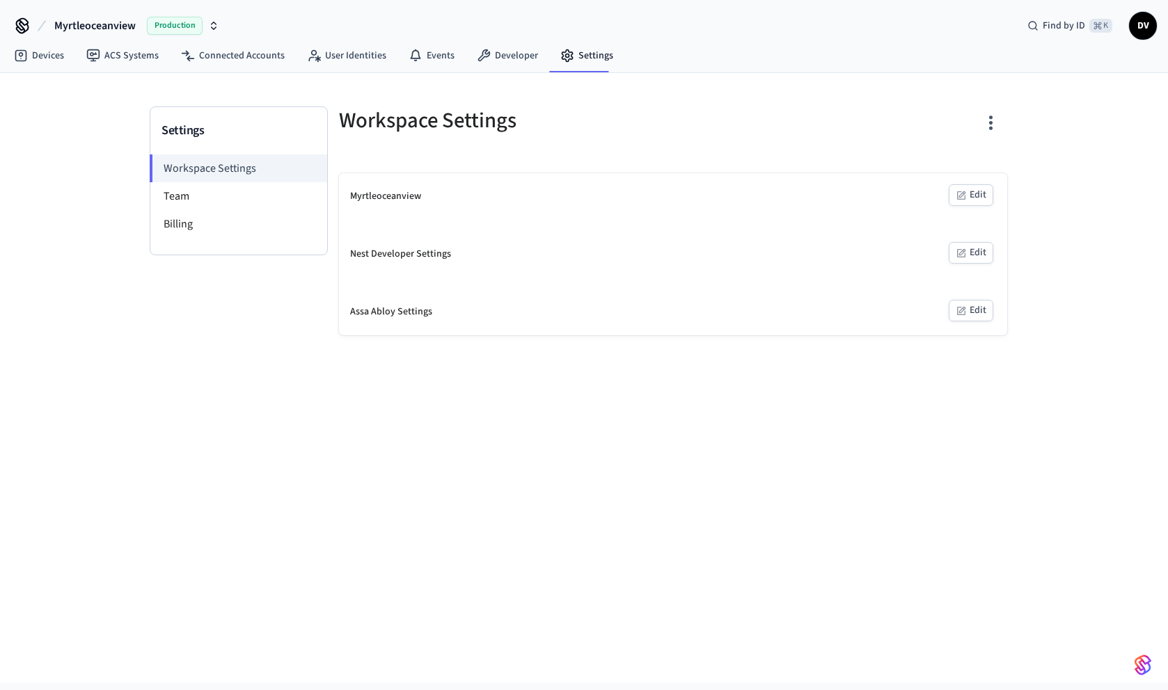
click at [380, 84] on div "Settings Workspace Settings Team Billing Workspace Settings Myrtleoceanview Edi…" at bounding box center [584, 204] width 891 height 262
click at [503, 62] on link "Developer" at bounding box center [508, 55] width 84 height 25
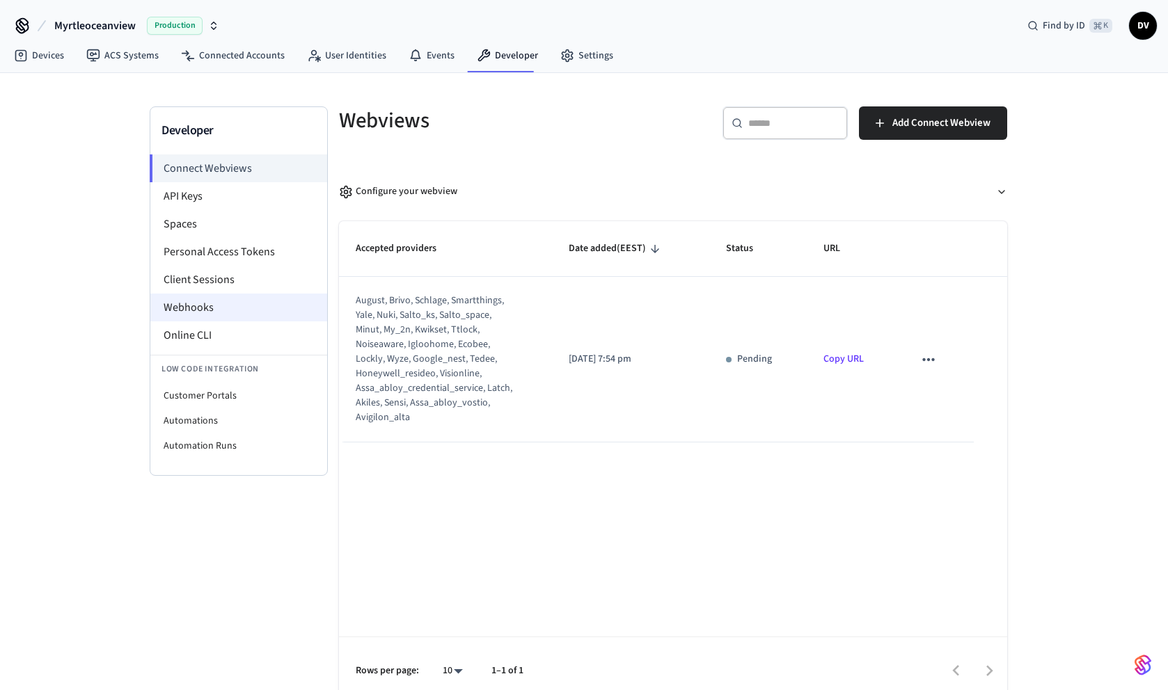
click at [200, 312] on li "Webhooks" at bounding box center [238, 308] width 177 height 28
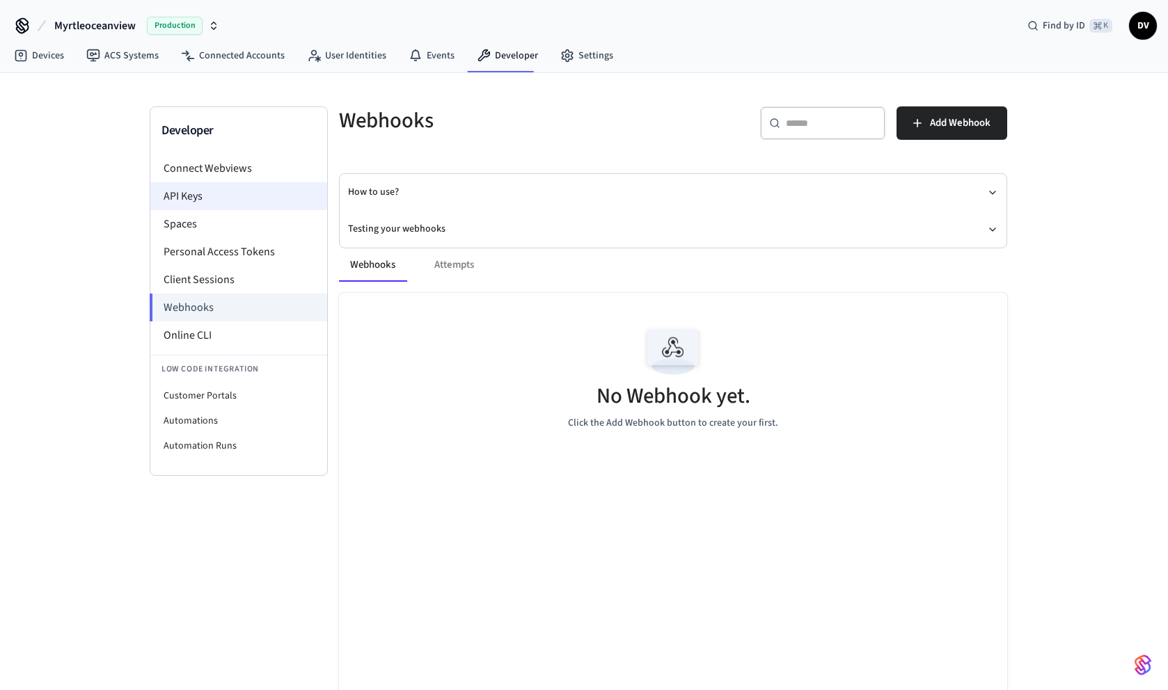
click at [205, 201] on li "API Keys" at bounding box center [238, 196] width 177 height 28
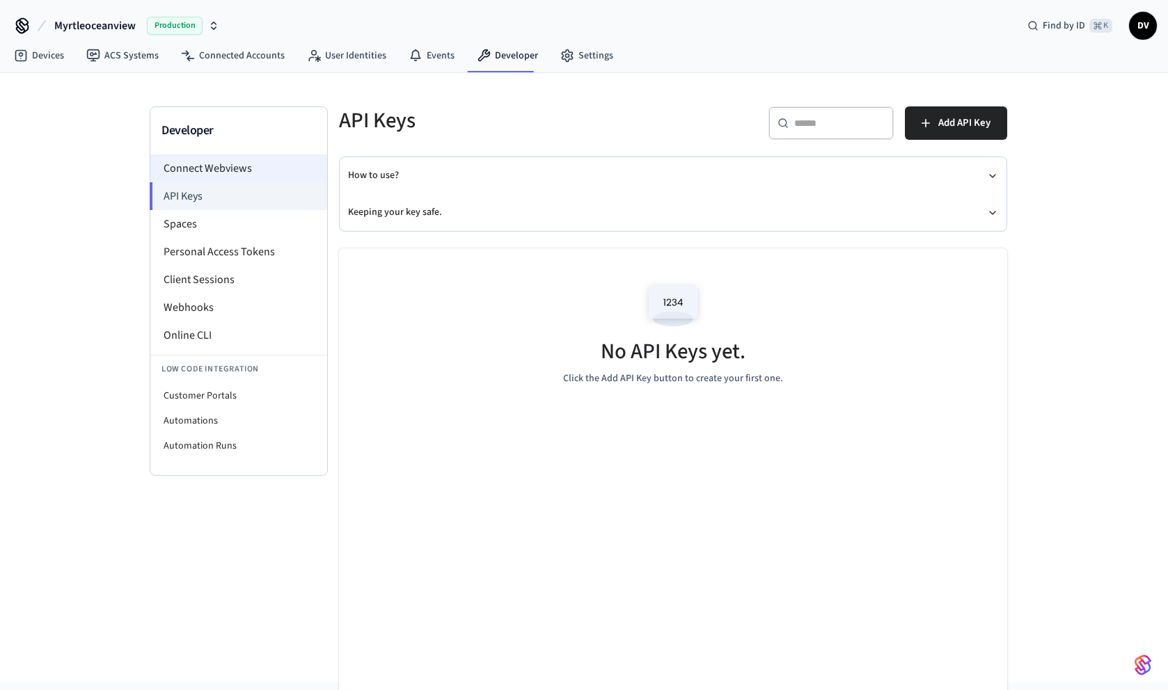
click at [203, 171] on li "Connect Webviews" at bounding box center [238, 169] width 177 height 28
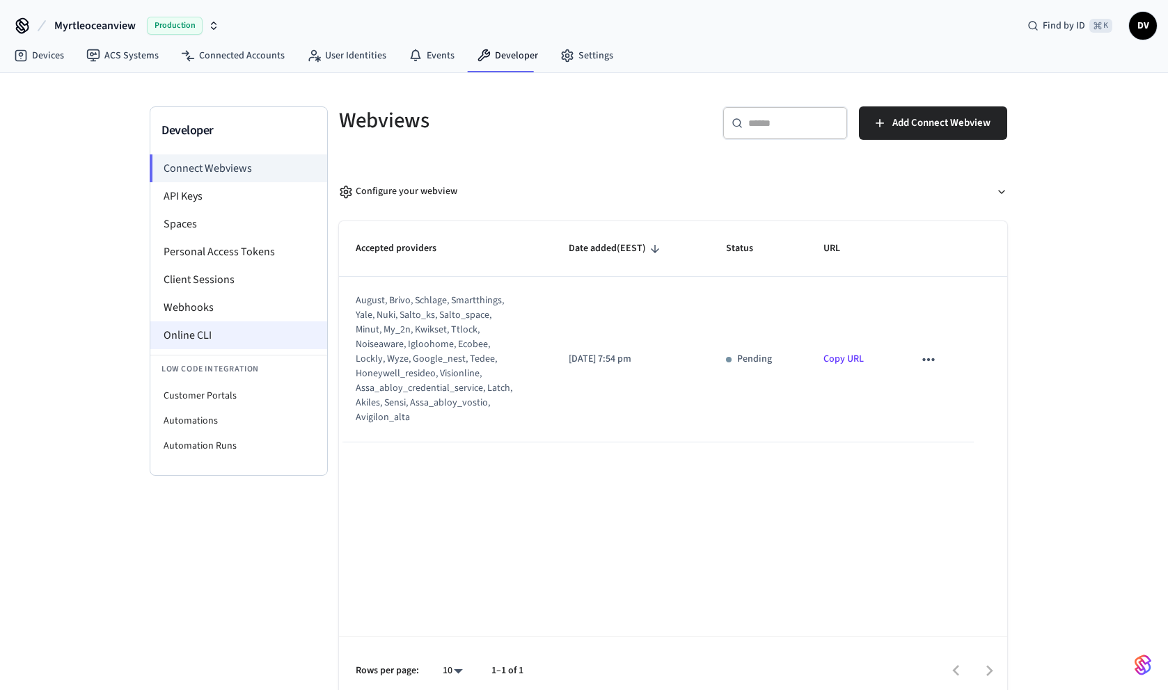
click at [204, 333] on li "Online CLI" at bounding box center [238, 336] width 177 height 28
click at [212, 204] on li "API Keys" at bounding box center [238, 196] width 177 height 28
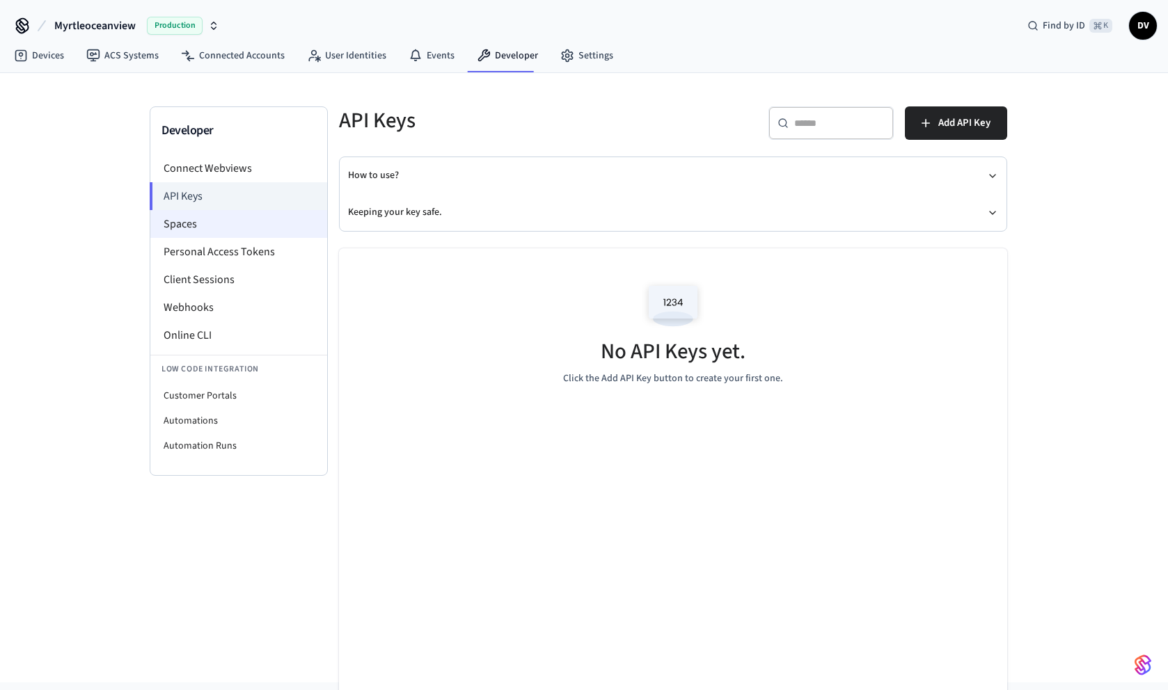
click at [235, 231] on li "Spaces" at bounding box center [238, 224] width 177 height 28
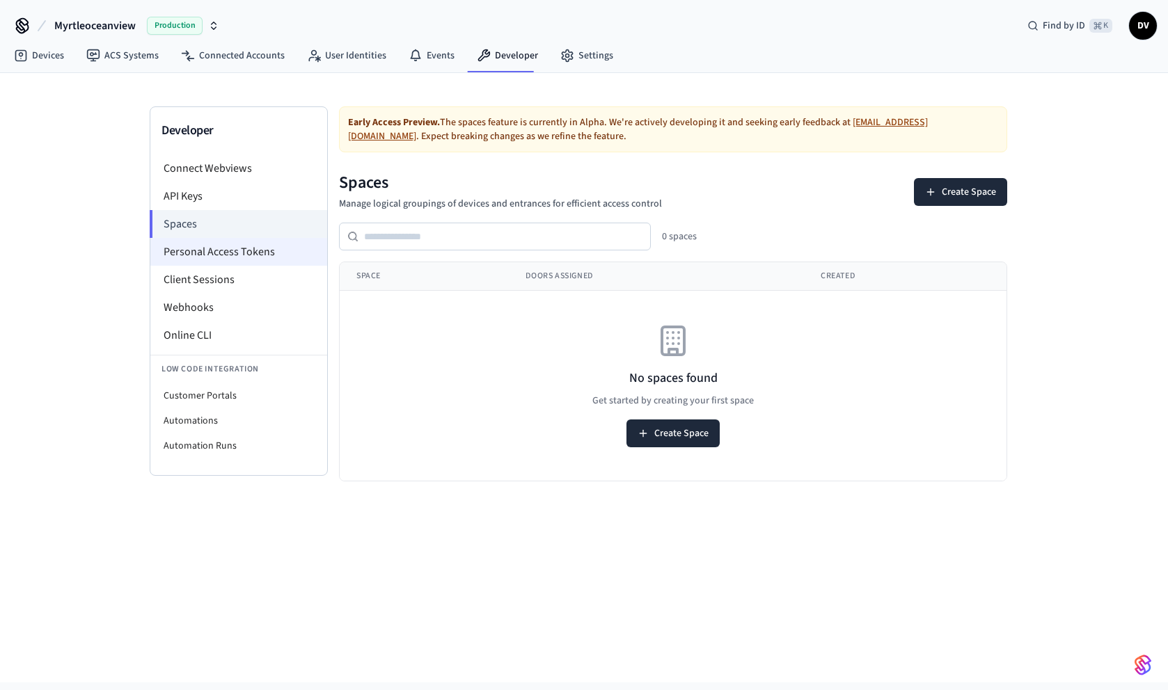
click at [239, 262] on li "Personal Access Tokens" at bounding box center [238, 252] width 177 height 28
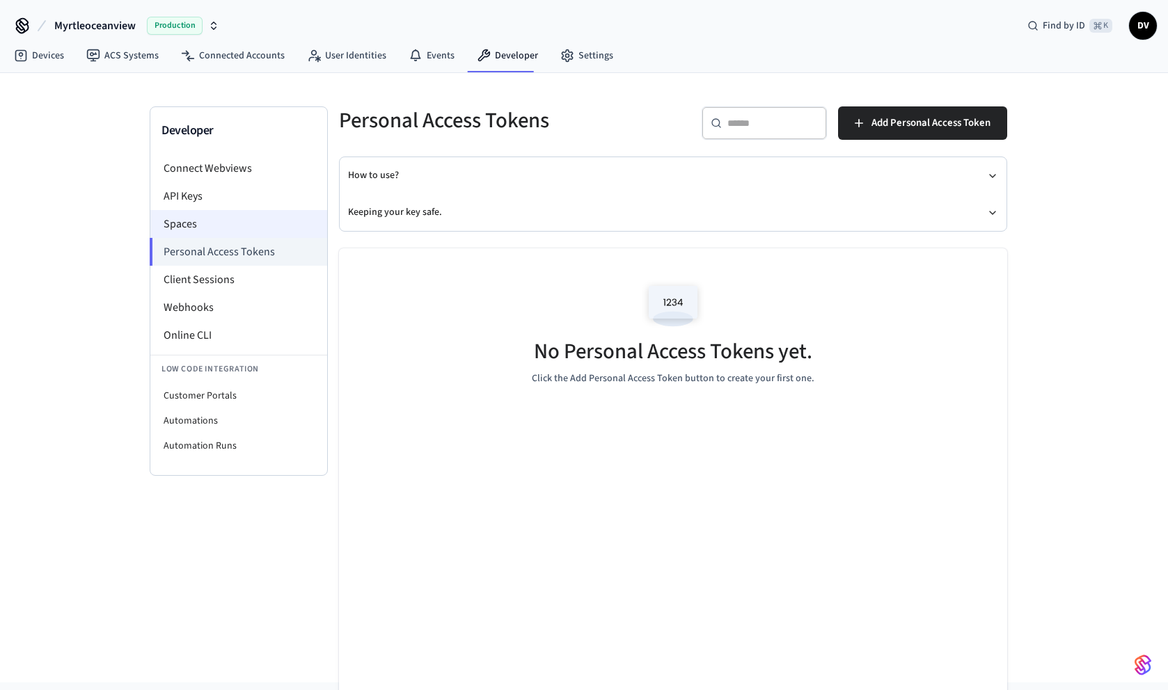
click at [210, 228] on li "Spaces" at bounding box center [238, 224] width 177 height 28
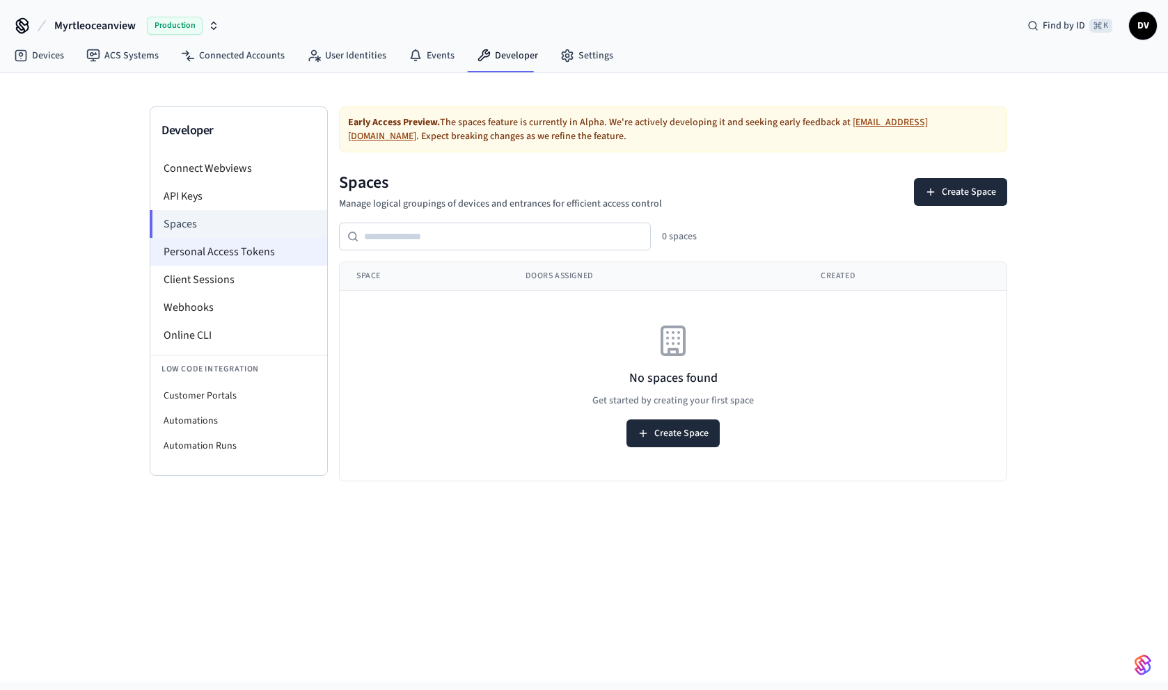
click at [209, 259] on li "Personal Access Tokens" at bounding box center [238, 252] width 177 height 28
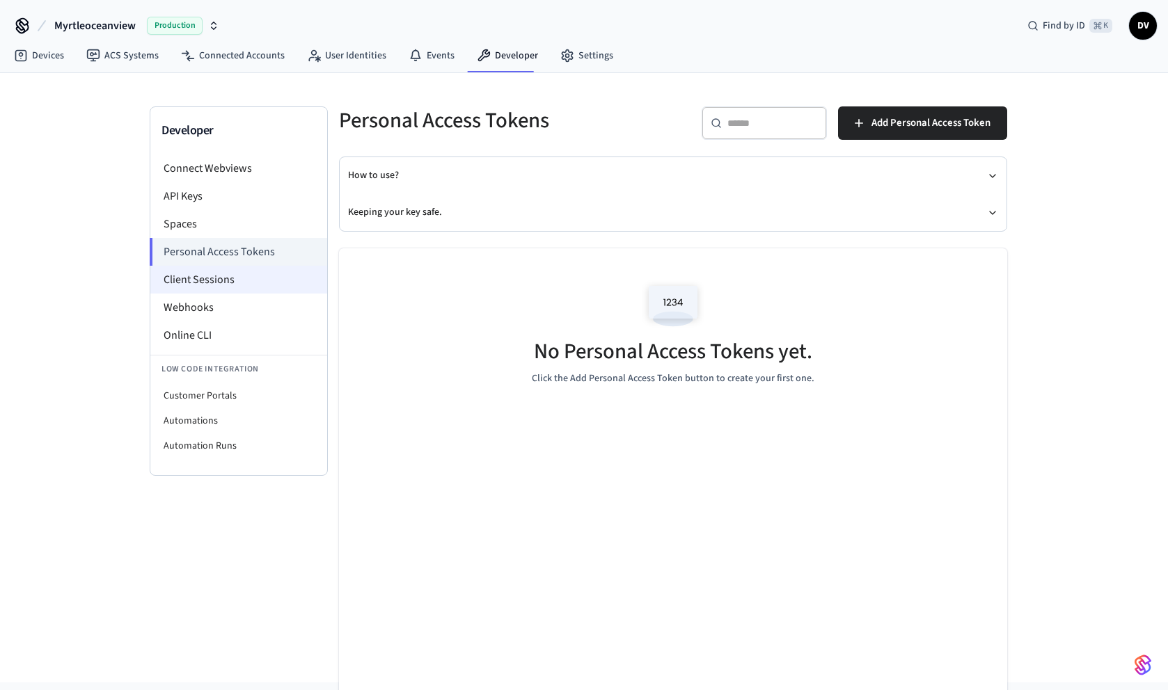
click at [210, 284] on li "Client Sessions" at bounding box center [238, 280] width 177 height 28
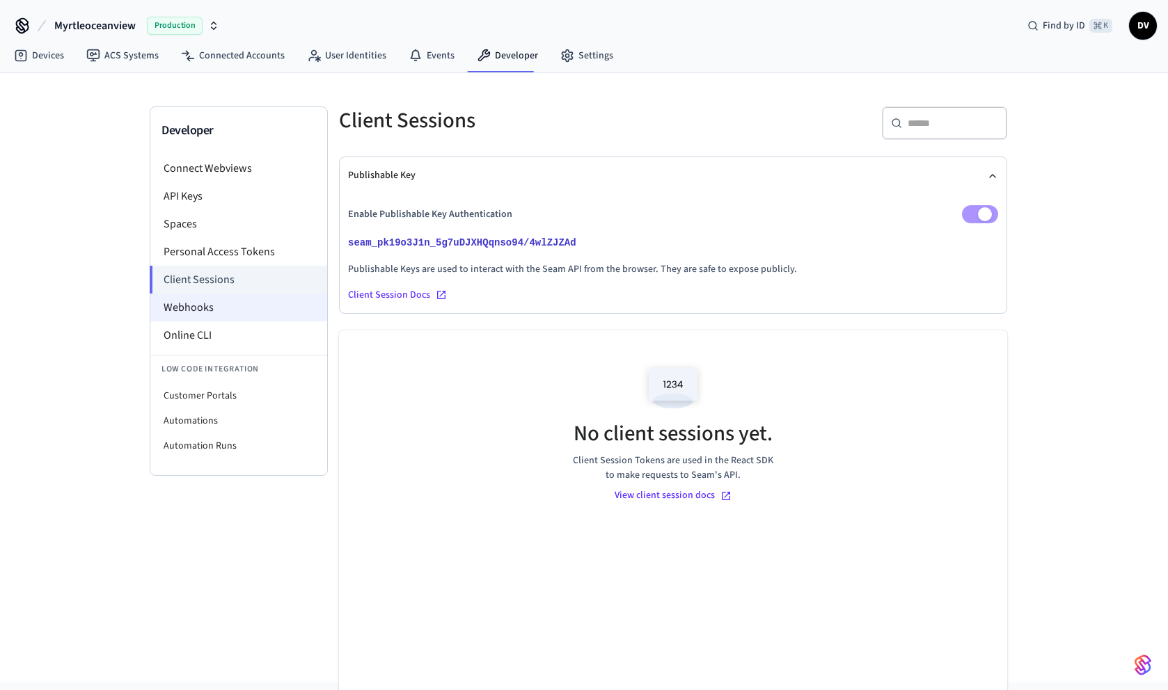
click at [210, 299] on li "Webhooks" at bounding box center [238, 308] width 177 height 28
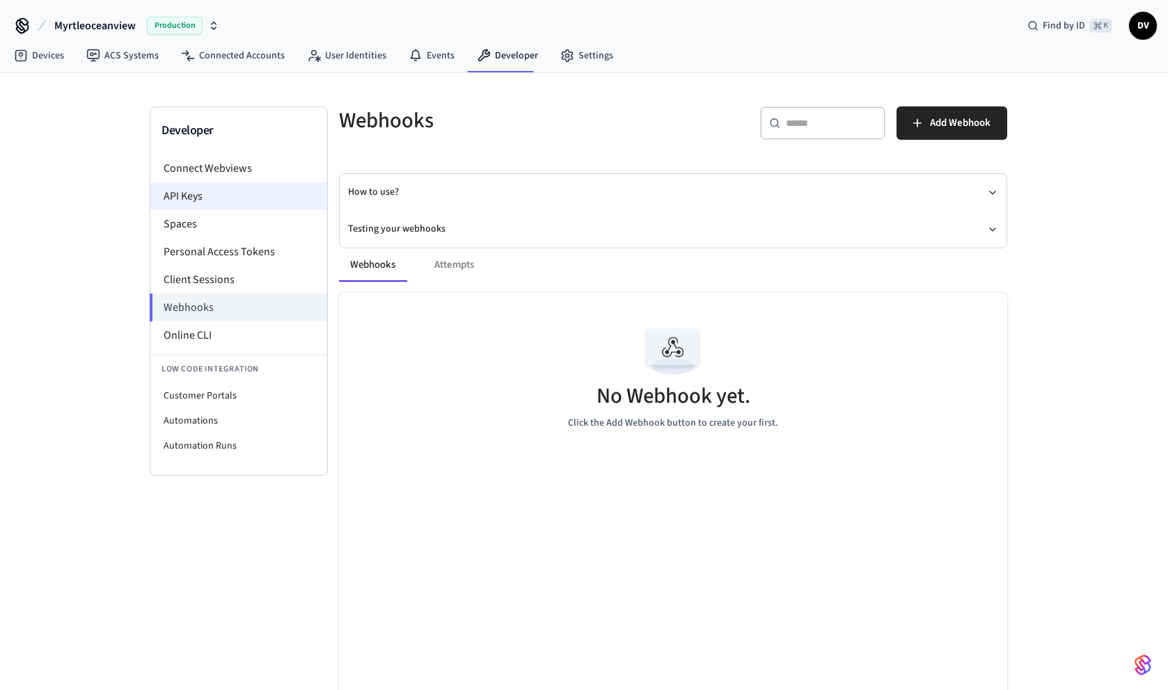
click at [203, 203] on li "API Keys" at bounding box center [238, 196] width 177 height 28
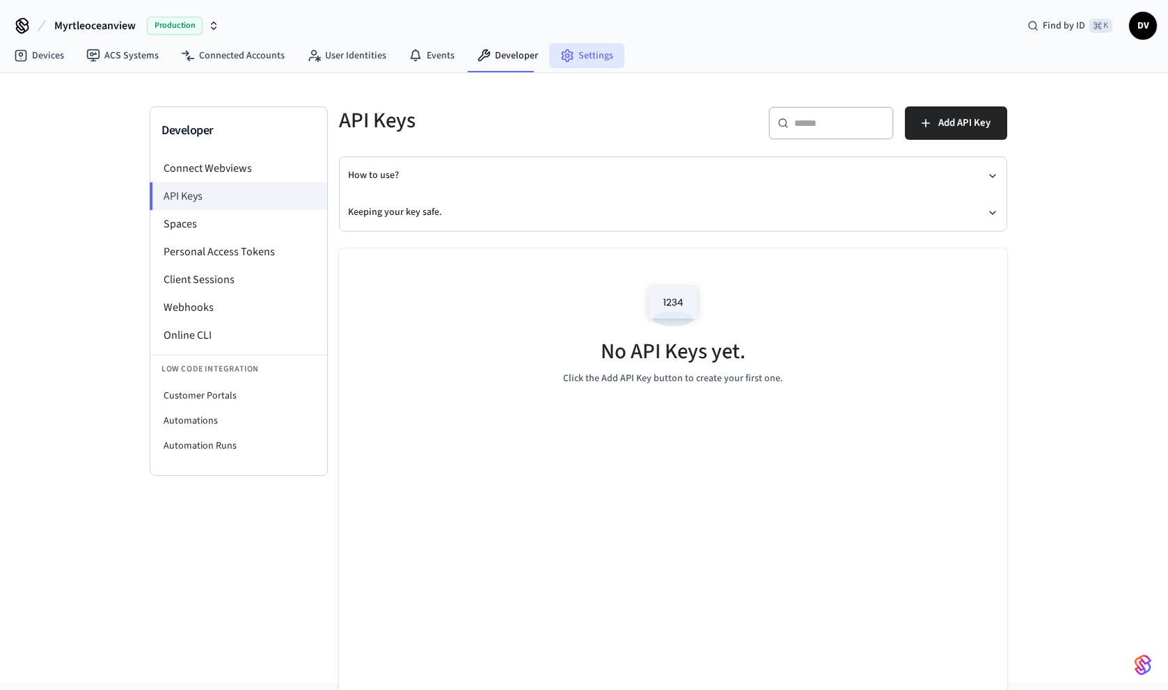
click at [566, 56] on circle at bounding box center [567, 55] width 3 height 3
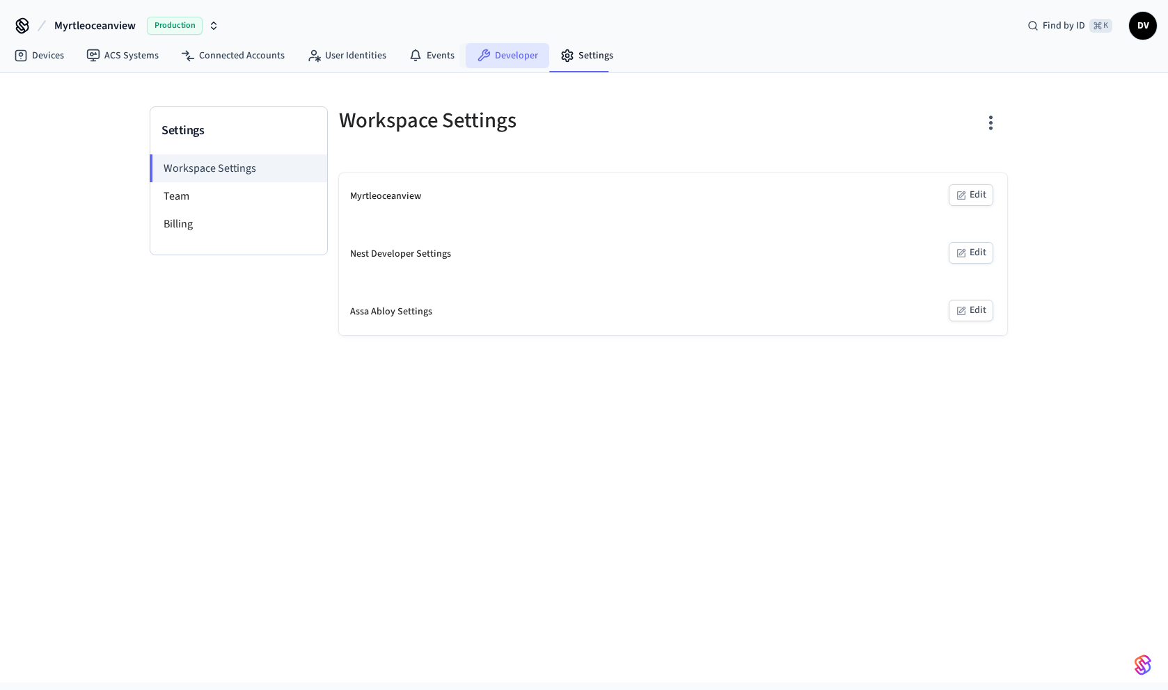
click at [481, 65] on link "Developer" at bounding box center [508, 55] width 84 height 25
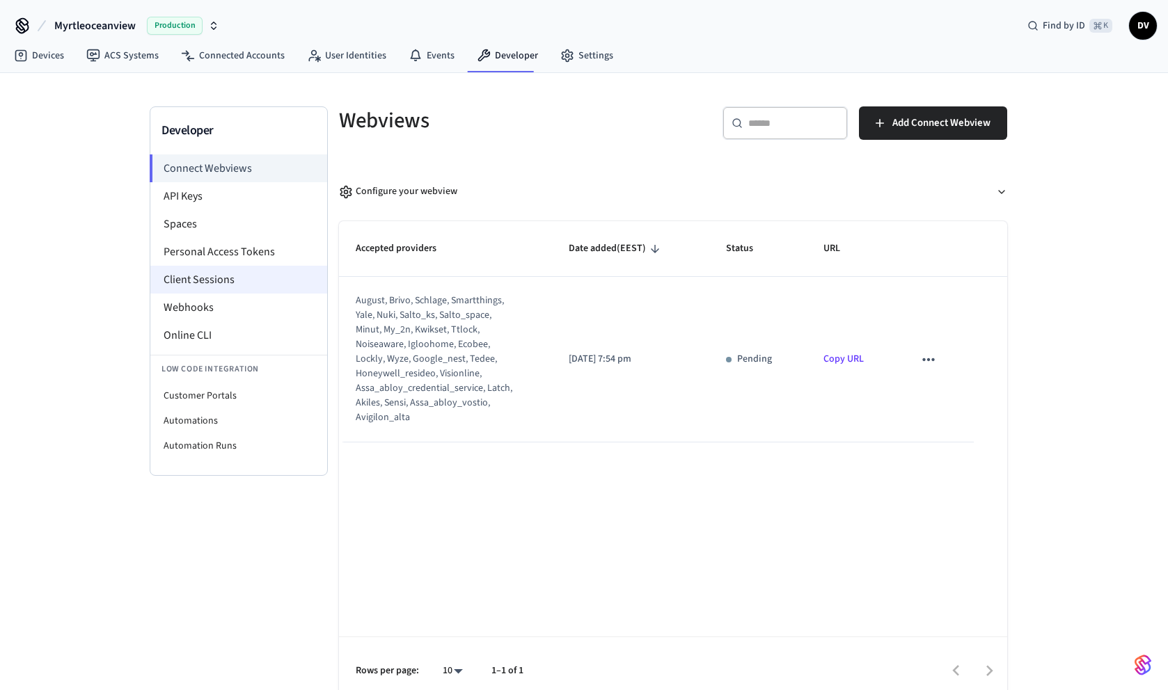
click at [238, 286] on li "Client Sessions" at bounding box center [238, 280] width 177 height 28
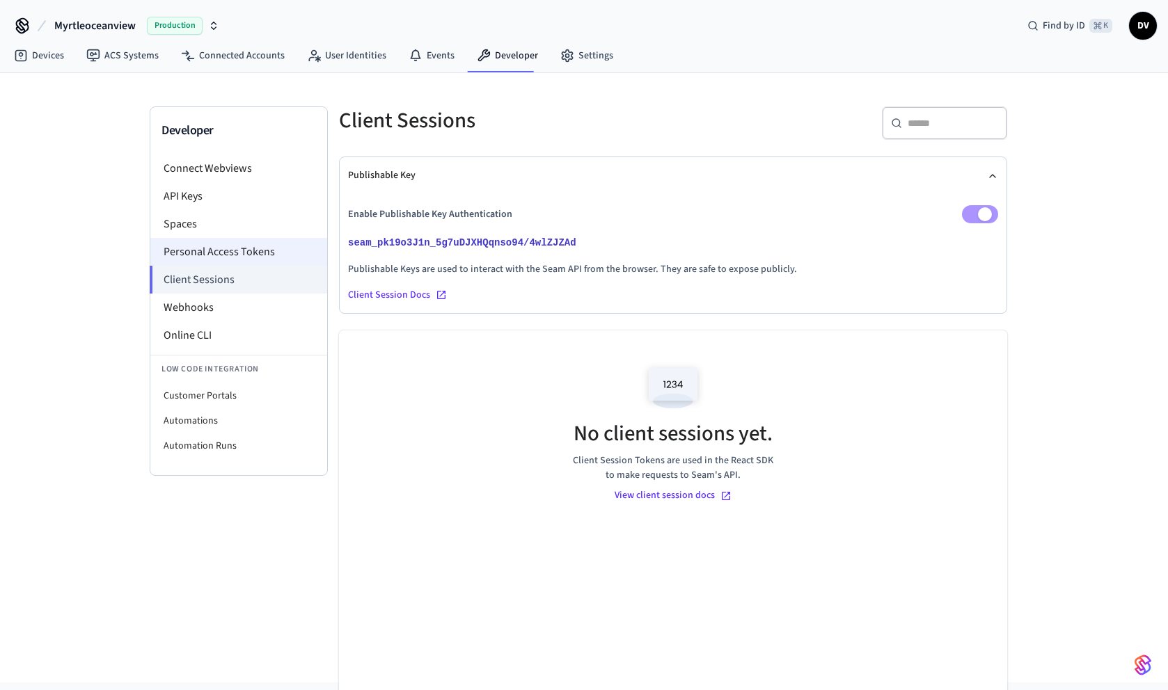
click at [242, 250] on li "Personal Access Tokens" at bounding box center [238, 252] width 177 height 28
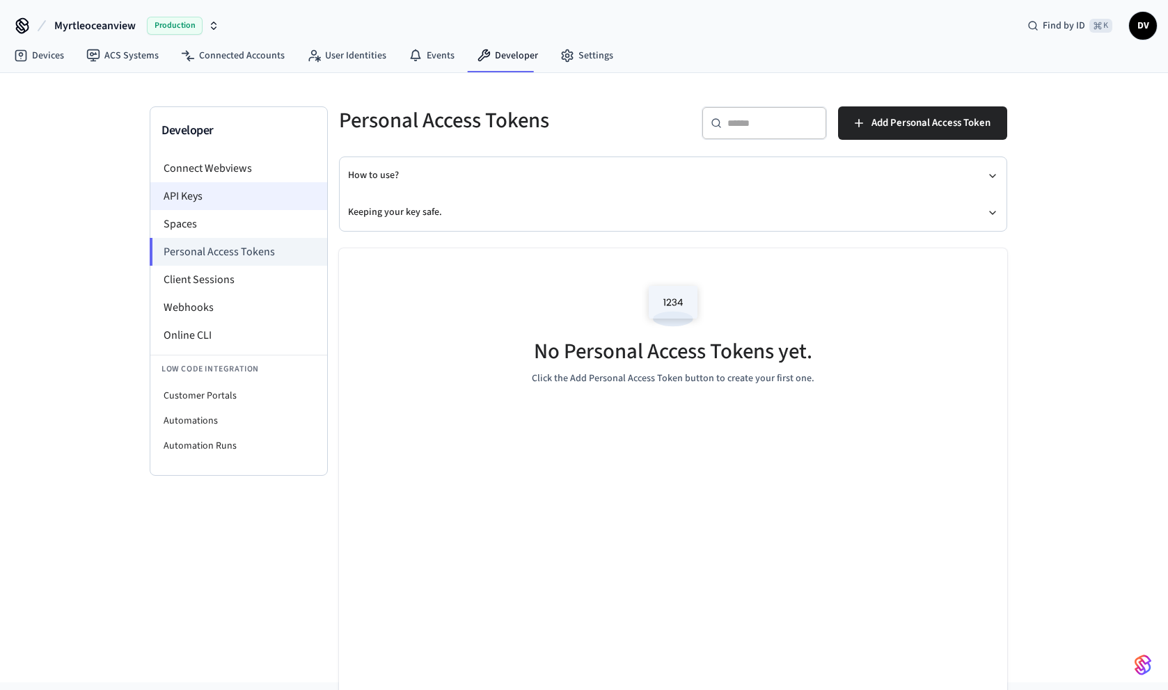
click at [231, 209] on li "API Keys" at bounding box center [238, 196] width 177 height 28
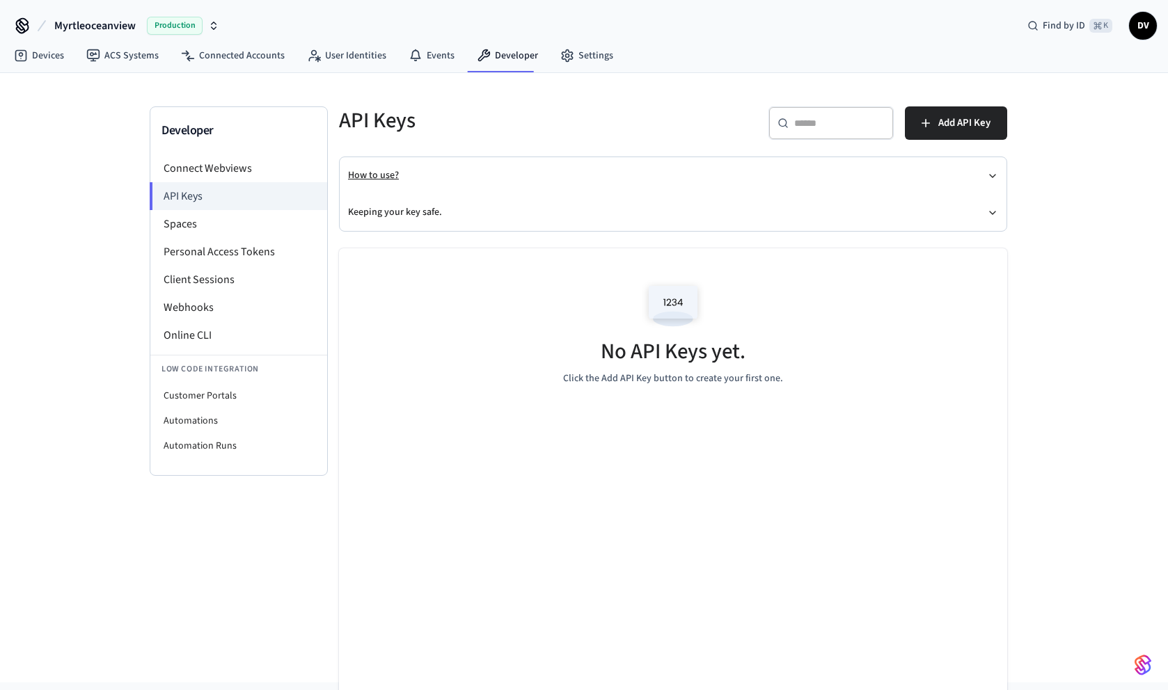
click at [994, 173] on icon "button" at bounding box center [992, 176] width 11 height 11
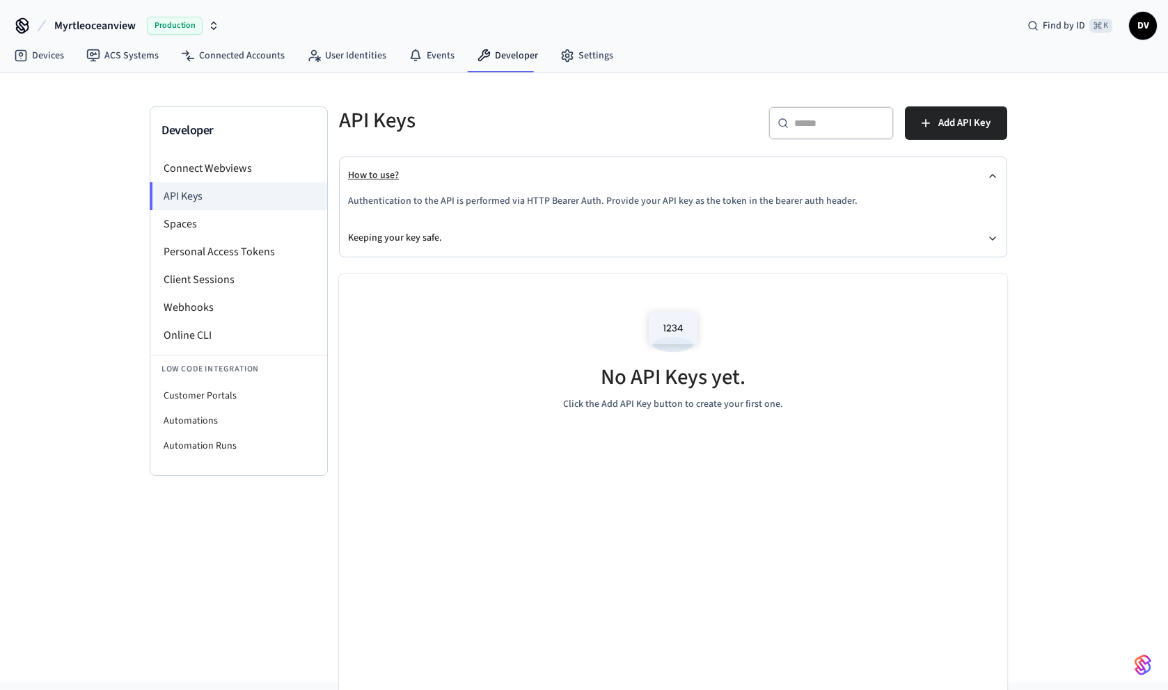
click at [994, 173] on icon "button" at bounding box center [992, 176] width 11 height 11
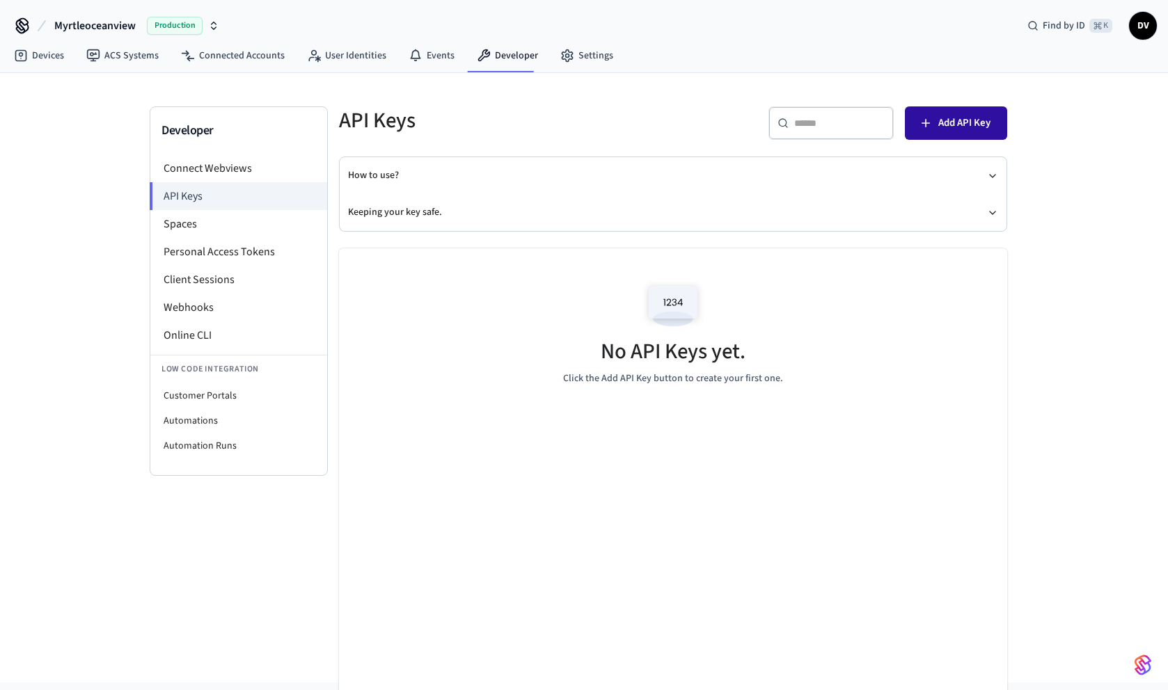
click at [959, 127] on span "Add API Key" at bounding box center [964, 123] width 52 height 18
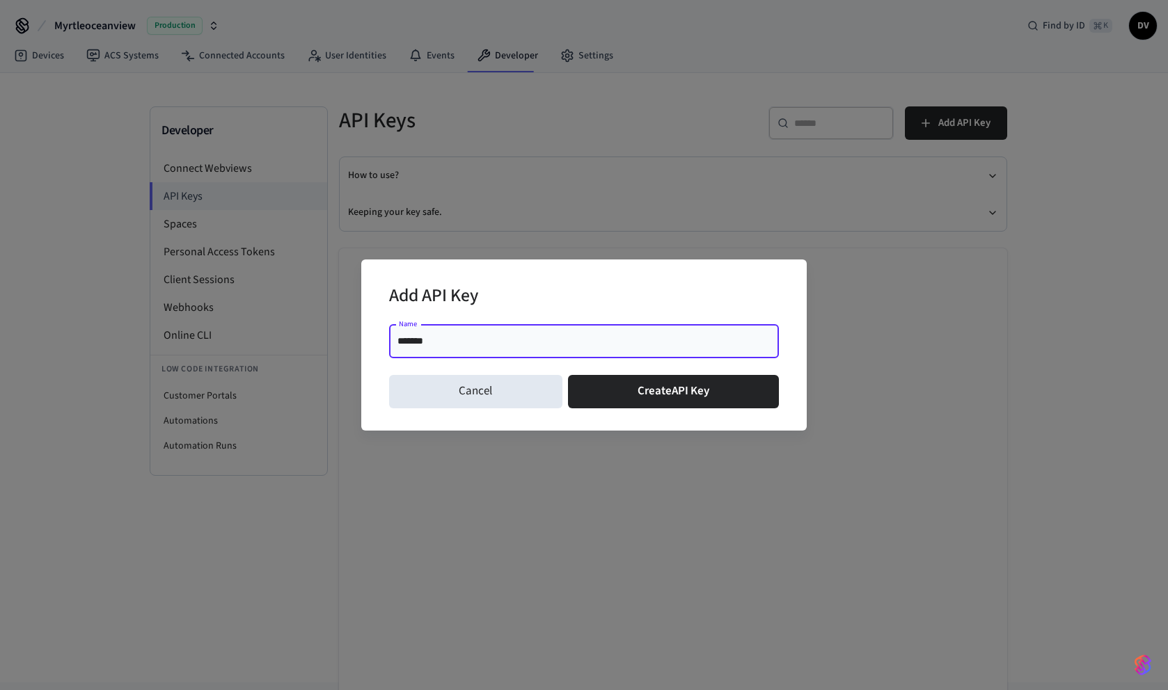
type input "********"
click button "Create API Key" at bounding box center [674, 391] width 212 height 33
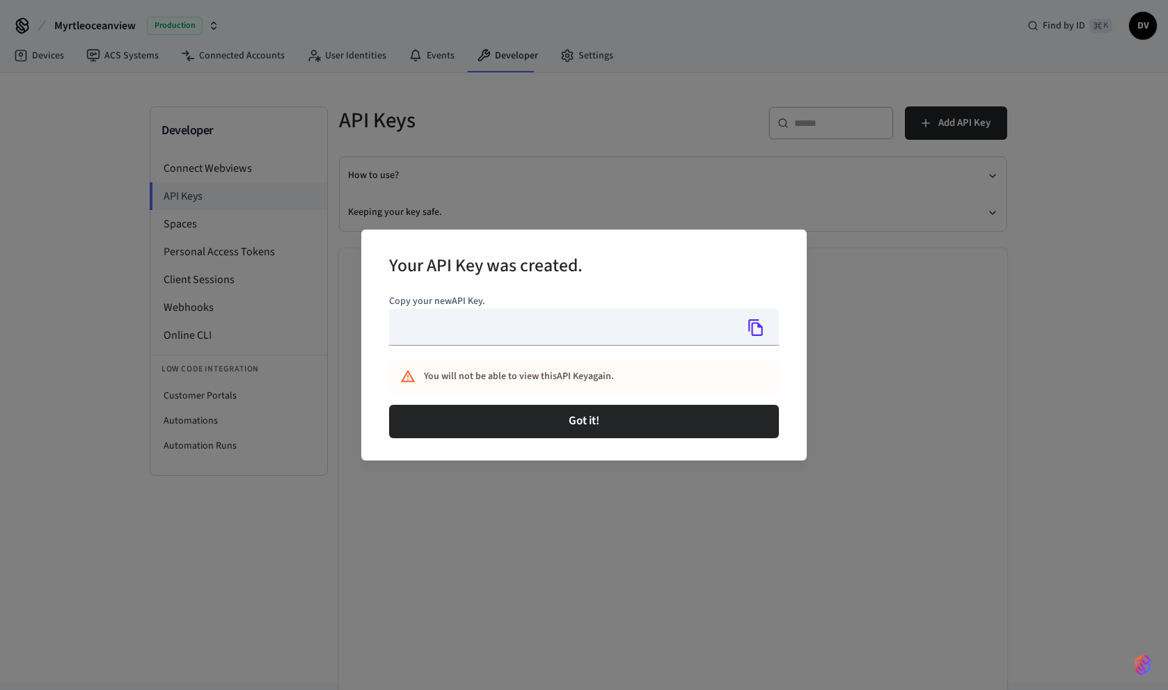
type input "**********"
click at [754, 329] on icon "Copy" at bounding box center [756, 328] width 18 height 18
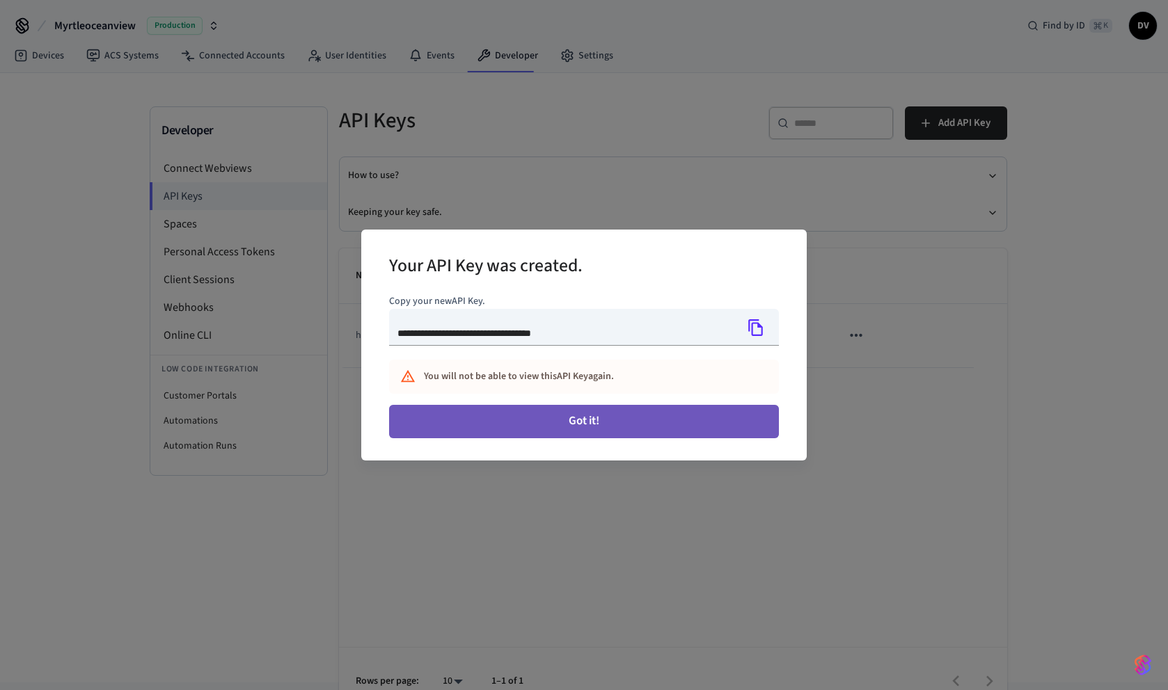
click at [484, 422] on button "Got it!" at bounding box center [584, 421] width 390 height 33
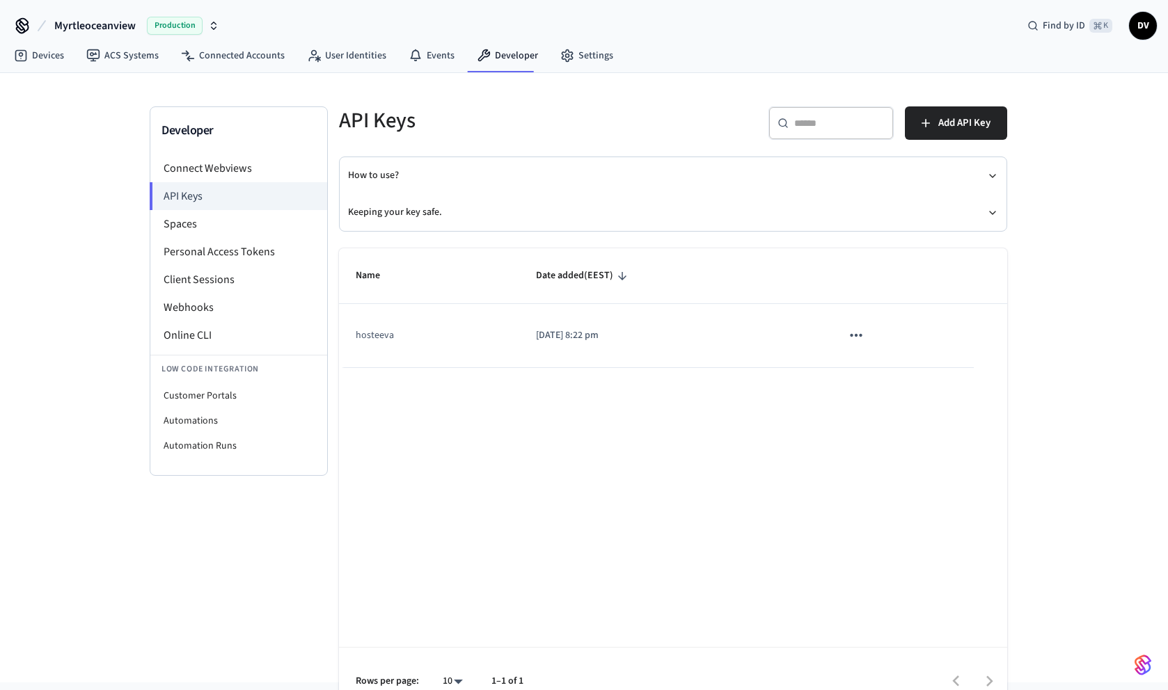
click at [212, 30] on icon "button" at bounding box center [213, 25] width 11 height 11
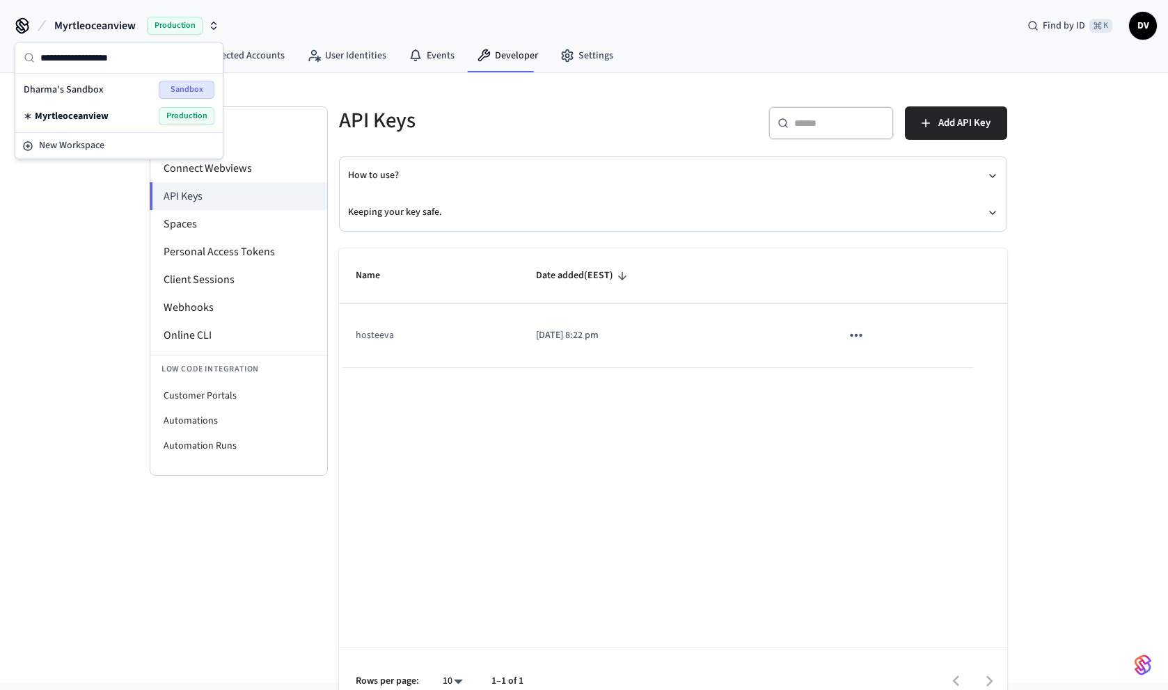
click at [1147, 25] on span "DV" at bounding box center [1142, 25] width 25 height 25
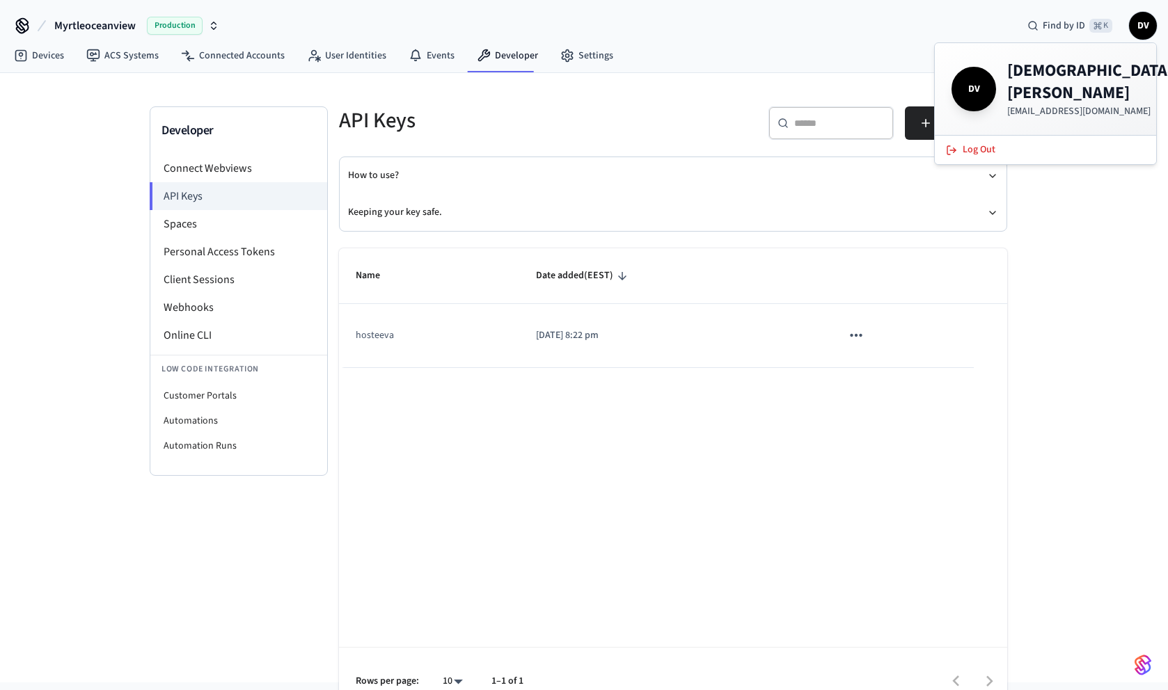
click at [812, 21] on div "Myrtleoceanview Production Find by ID ⌘ K DV" at bounding box center [584, 20] width 1168 height 40
